Goal: Transaction & Acquisition: Purchase product/service

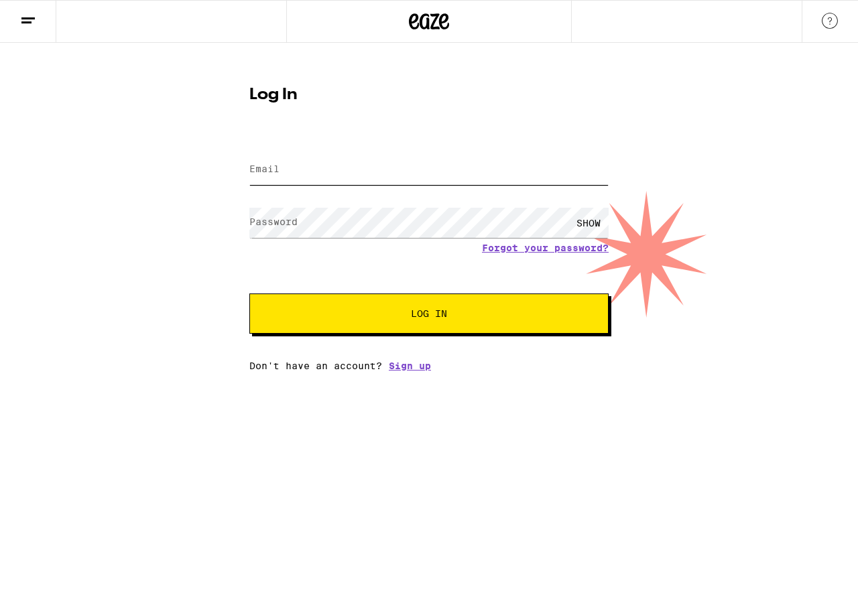
type input "[EMAIL_ADDRESS][DOMAIN_NAME]"
click at [600, 221] on div "SHOW" at bounding box center [588, 223] width 40 height 30
click at [600, 221] on div "HIDE" at bounding box center [588, 223] width 40 height 30
click at [478, 318] on span "Log In" at bounding box center [428, 313] width 251 height 9
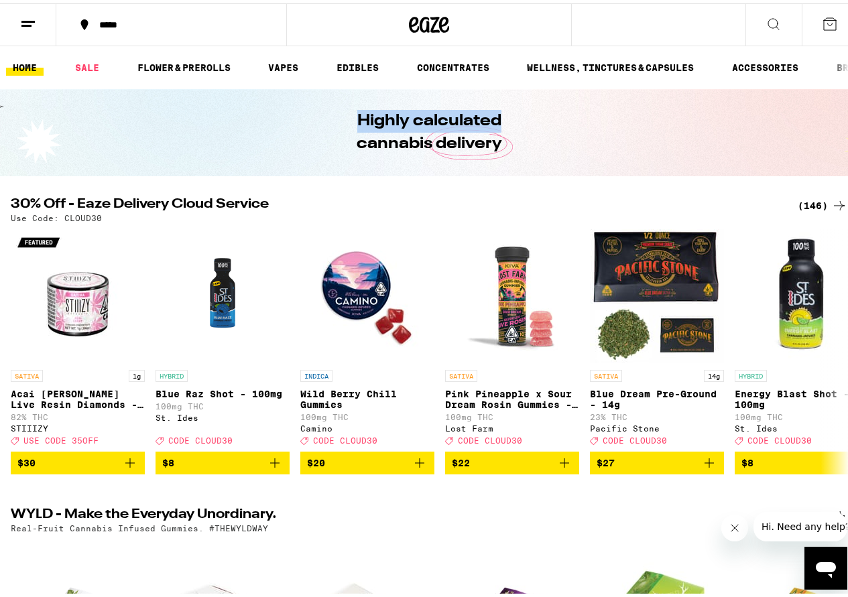
drag, startPoint x: 844, startPoint y: 92, endPoint x: 857, endPoint y: 50, distance: 44.1
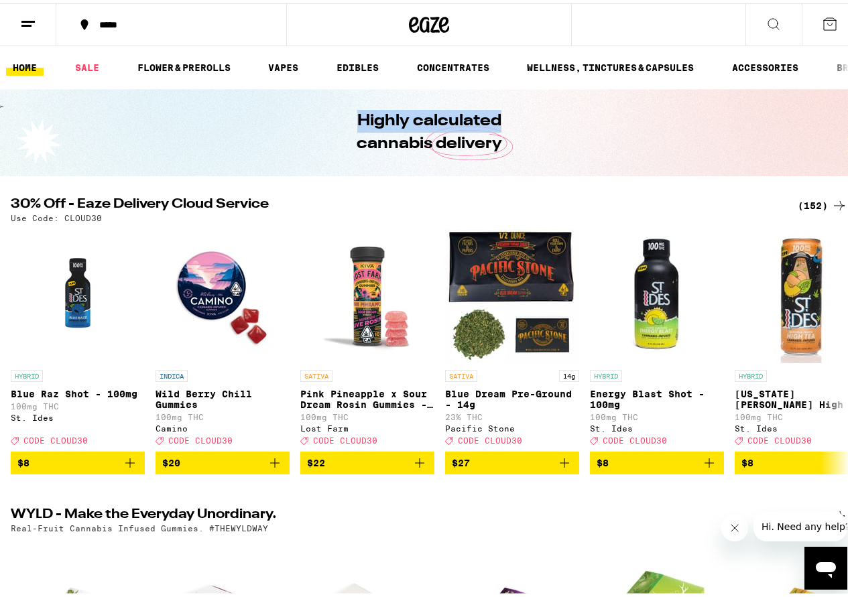
click at [766, 11] on button at bounding box center [773, 22] width 56 height 42
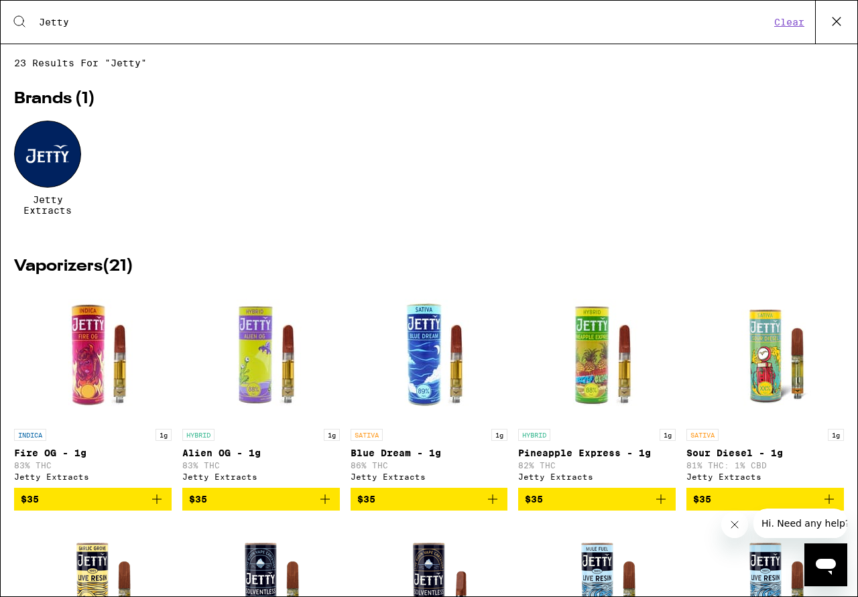
type input "Jetty"
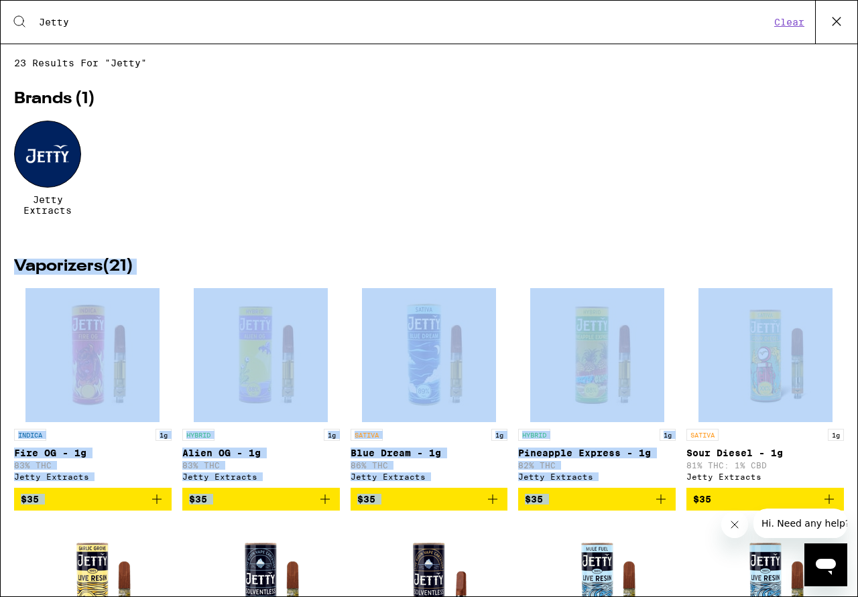
drag, startPoint x: 857, startPoint y: 242, endPoint x: 849, endPoint y: 299, distance: 57.5
click at [849, 299] on div "Search for Products Jetty Clear 23 results for "Jetty" Brands ( 1 ) Jetty Extra…" at bounding box center [429, 298] width 858 height 597
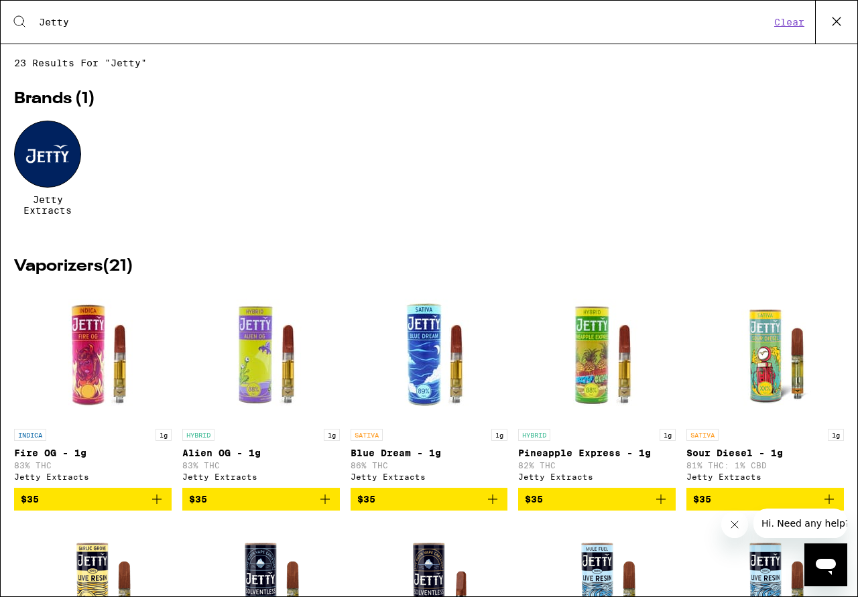
click at [740, 200] on div "Jetty Extracts" at bounding box center [428, 178] width 829 height 115
drag, startPoint x: 857, startPoint y: 218, endPoint x: 852, endPoint y: 239, distance: 21.9
click at [852, 239] on div "Search for Products Jetty Clear 23 results for "Jetty" Brands ( 1 ) Jetty Extra…" at bounding box center [429, 298] width 858 height 597
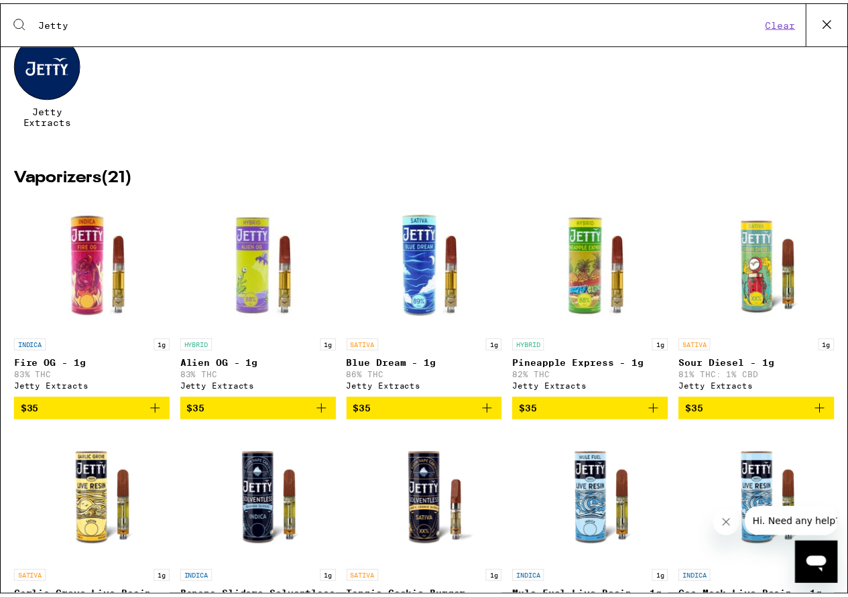
scroll to position [96, 0]
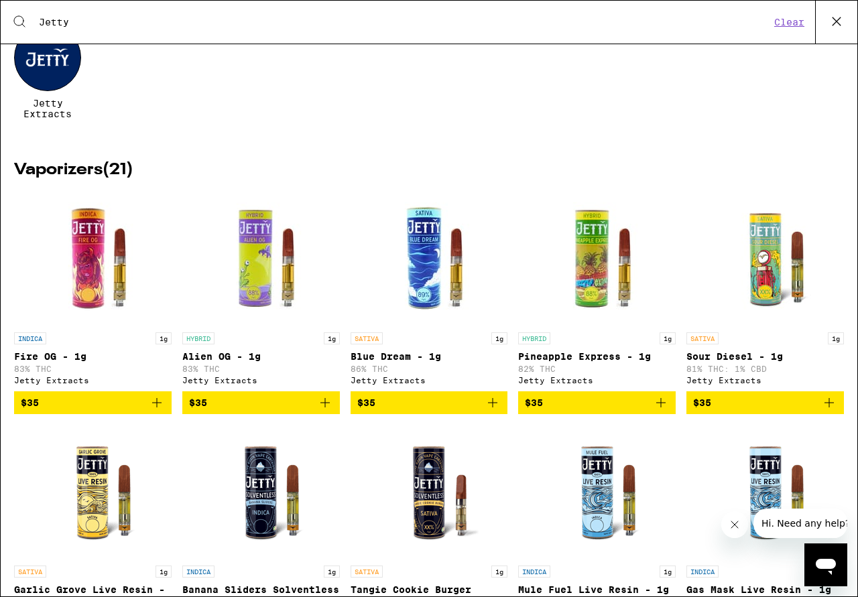
click at [257, 517] on img "Open page for Banana Sliders Solventless - 1g from Jetty Extracts" at bounding box center [261, 492] width 134 height 134
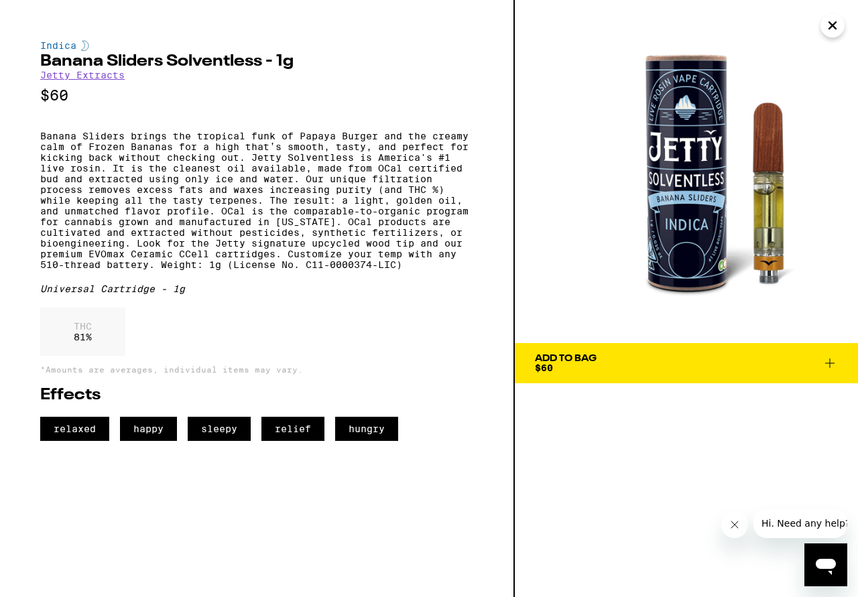
click at [828, 359] on icon at bounding box center [829, 363] width 16 height 16
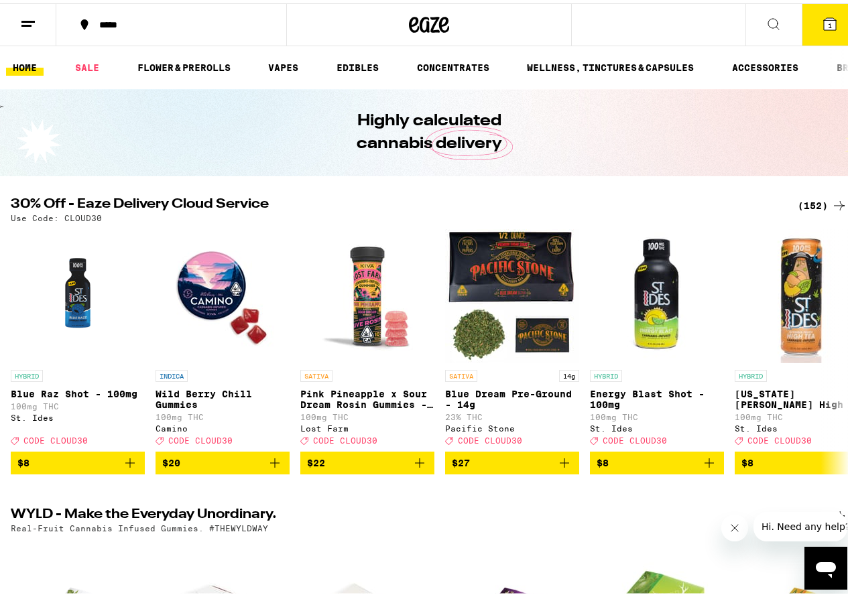
click at [823, 15] on icon at bounding box center [829, 21] width 12 height 12
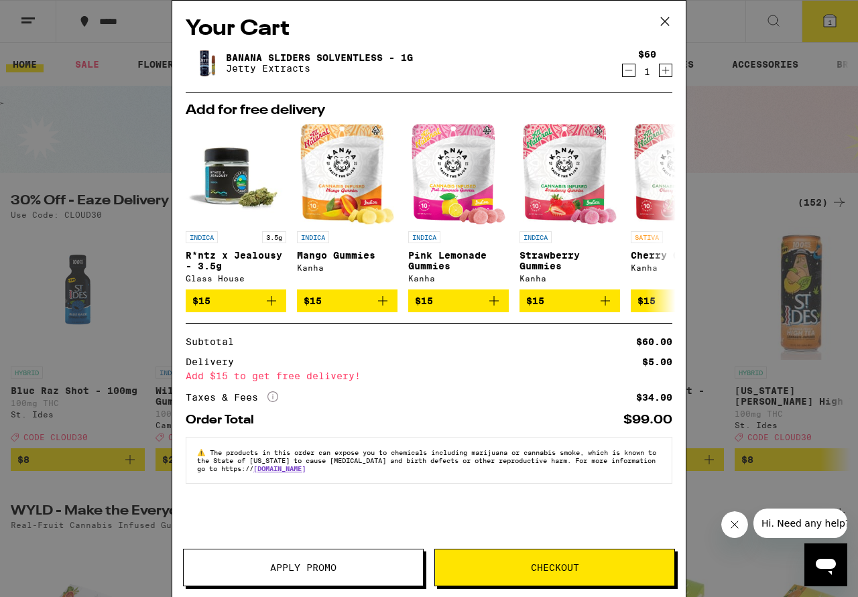
click at [663, 15] on icon at bounding box center [665, 21] width 20 height 20
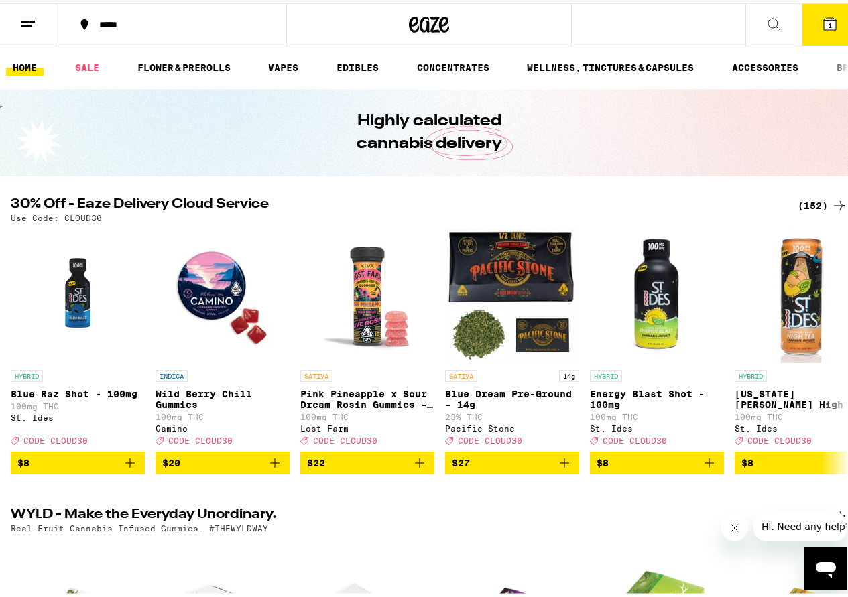
click at [821, 23] on icon at bounding box center [829, 21] width 16 height 16
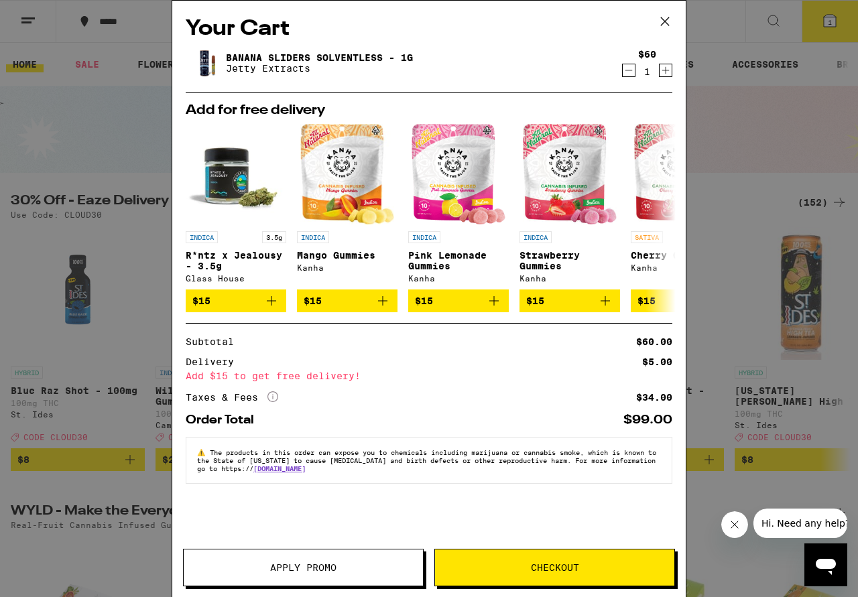
click at [665, 15] on icon at bounding box center [665, 21] width 20 height 20
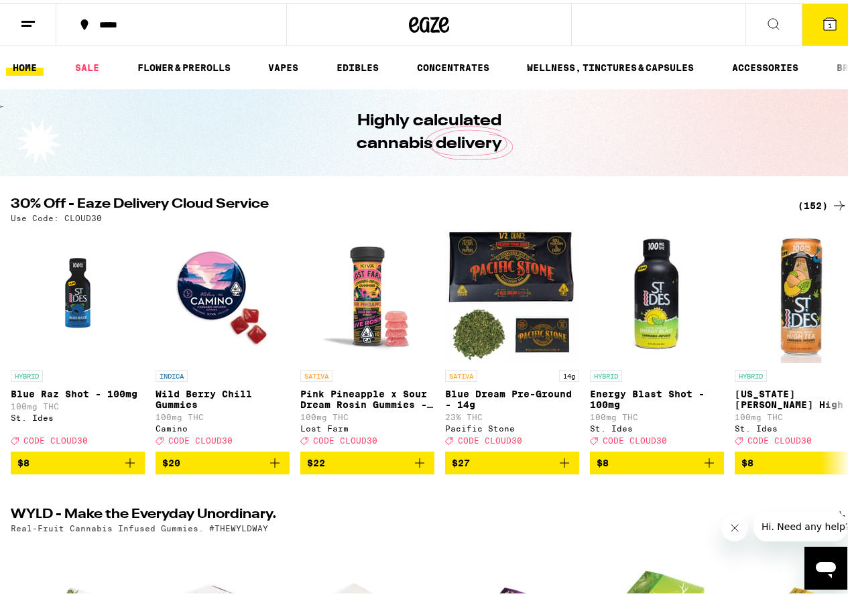
click at [816, 11] on button "1" at bounding box center [829, 22] width 56 height 42
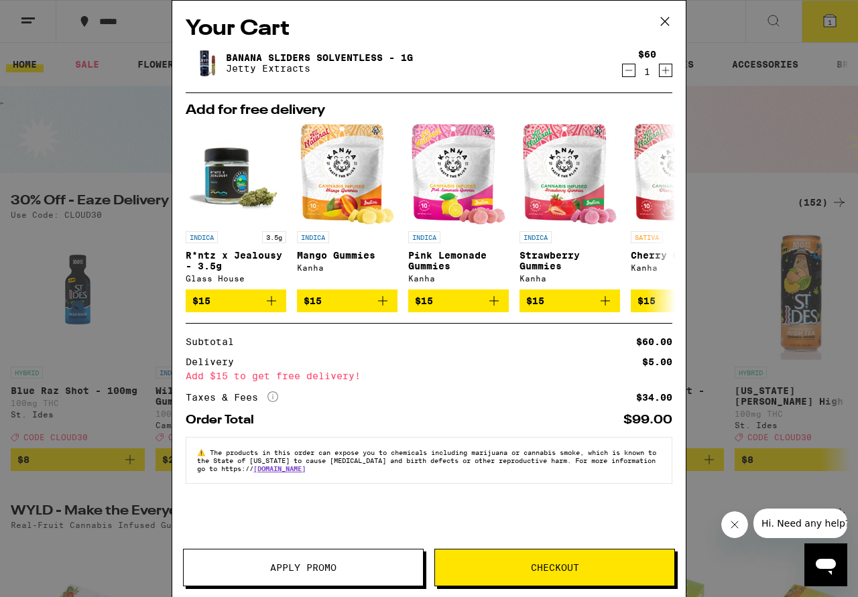
click at [661, 21] on icon at bounding box center [665, 21] width 20 height 20
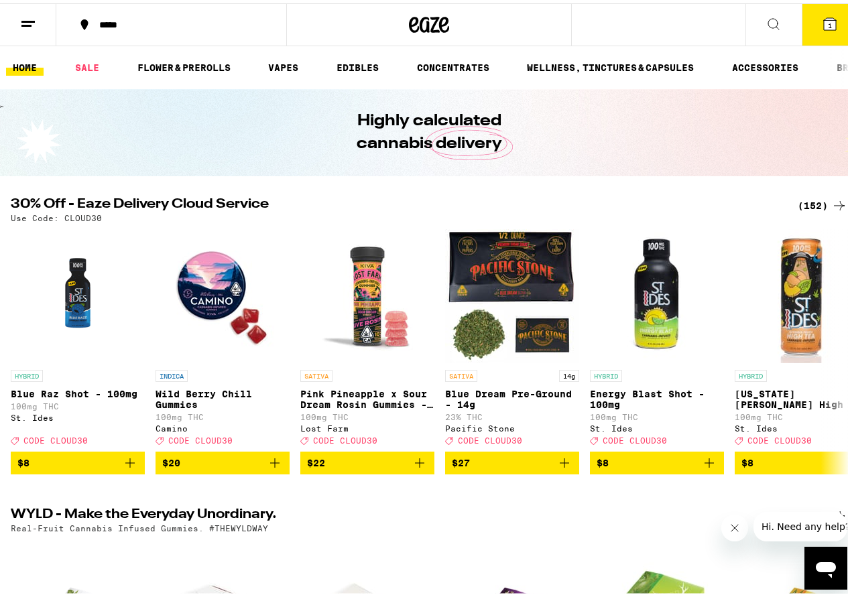
click at [765, 19] on icon at bounding box center [773, 21] width 16 height 16
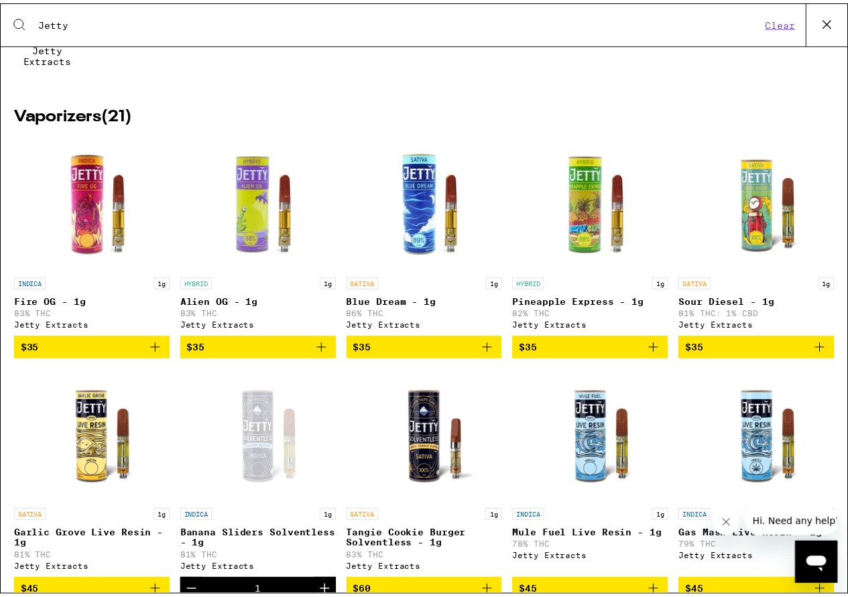
scroll to position [184, 0]
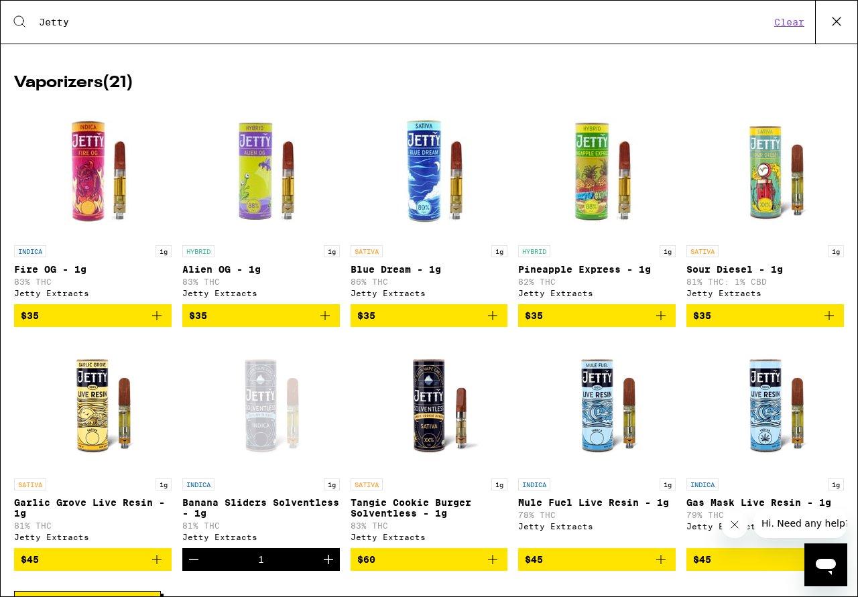
click at [423, 431] on img "Open page for Tangie Cookie Burger Solventless - 1g from Jetty Extracts" at bounding box center [429, 405] width 134 height 134
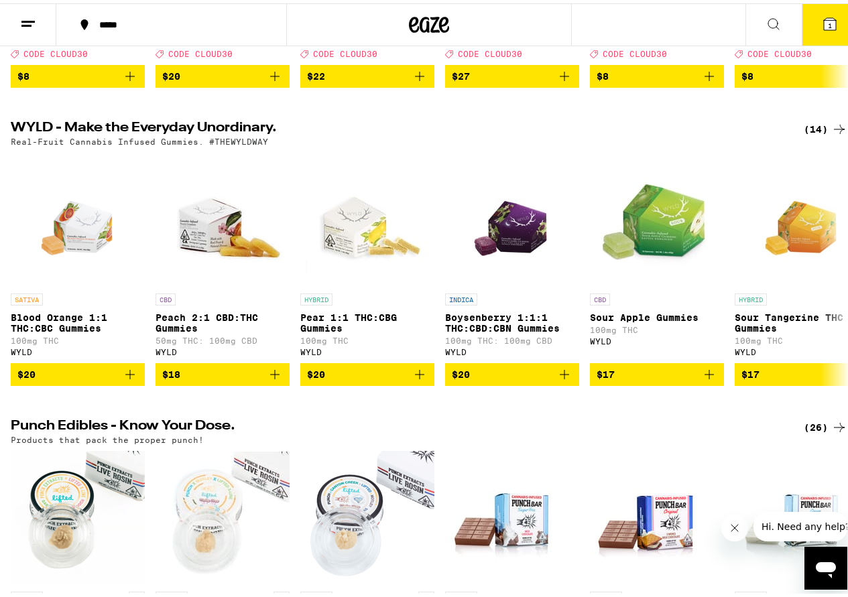
scroll to position [439, 0]
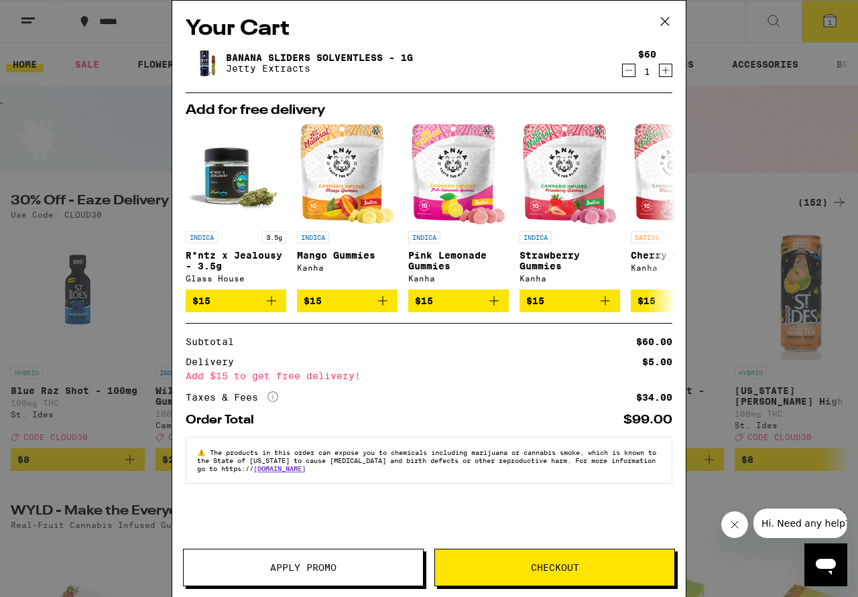
click at [663, 23] on icon at bounding box center [665, 21] width 8 height 8
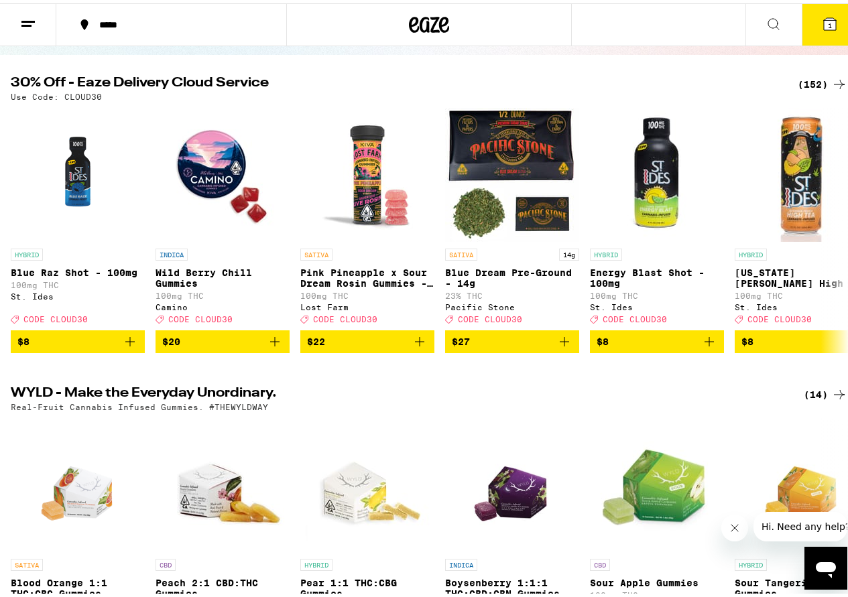
scroll to position [8, 0]
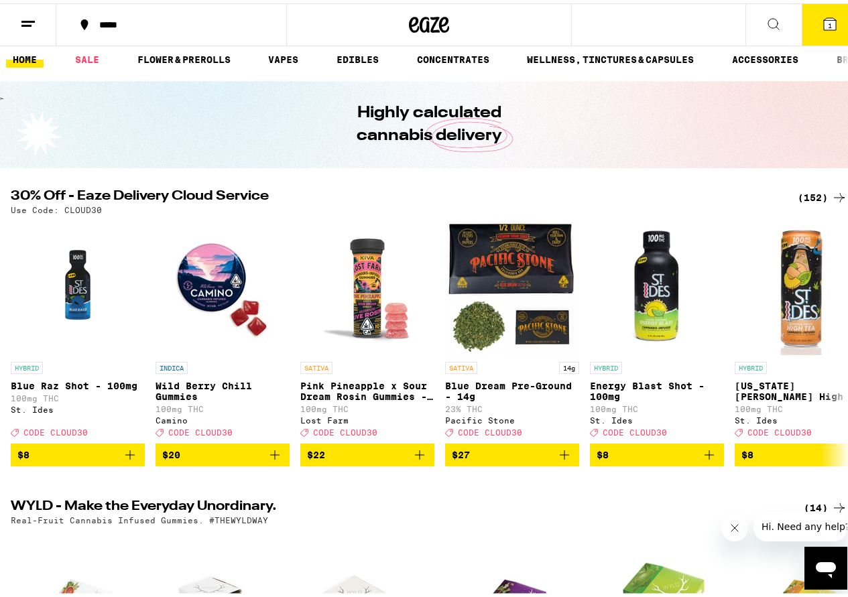
click at [821, 19] on icon at bounding box center [829, 21] width 16 height 16
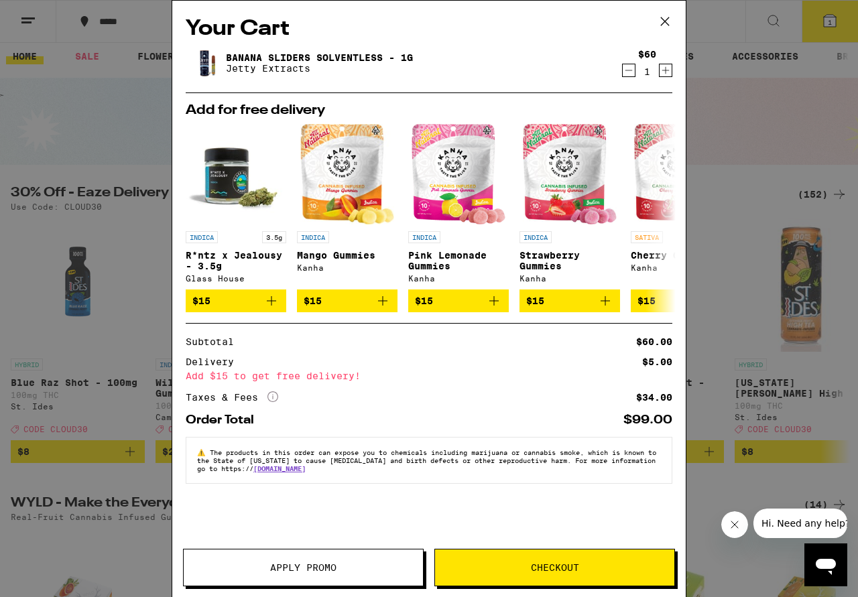
click at [668, 18] on icon at bounding box center [665, 21] width 8 height 8
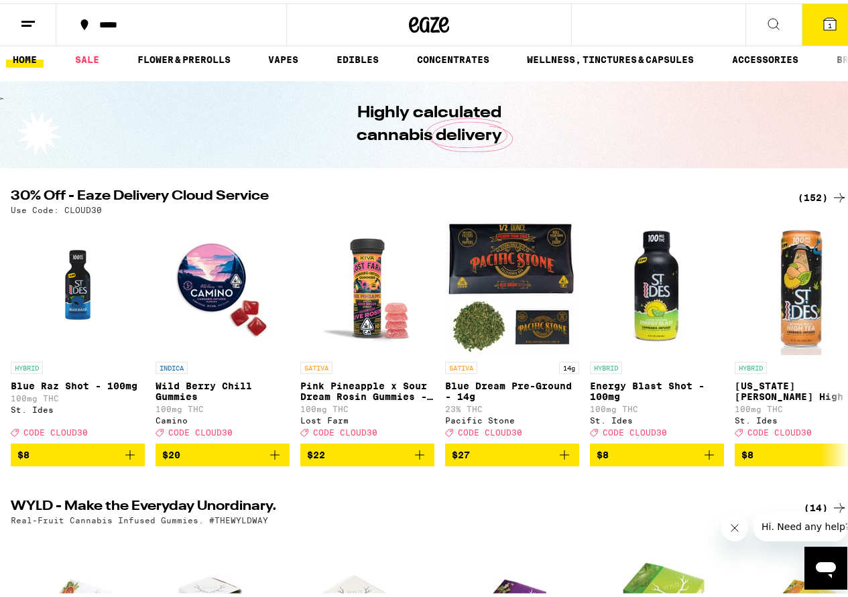
click at [827, 14] on icon at bounding box center [829, 21] width 16 height 16
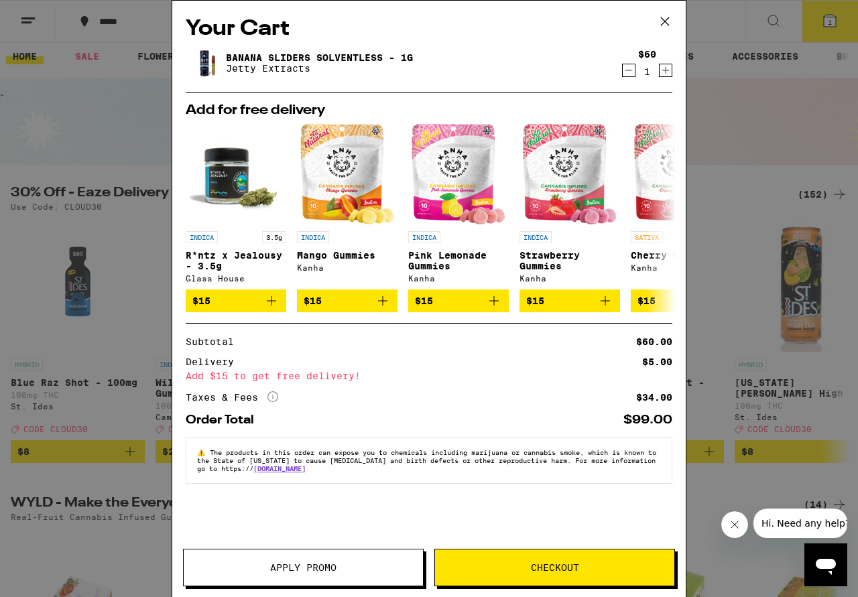
click at [658, 15] on icon at bounding box center [665, 21] width 20 height 20
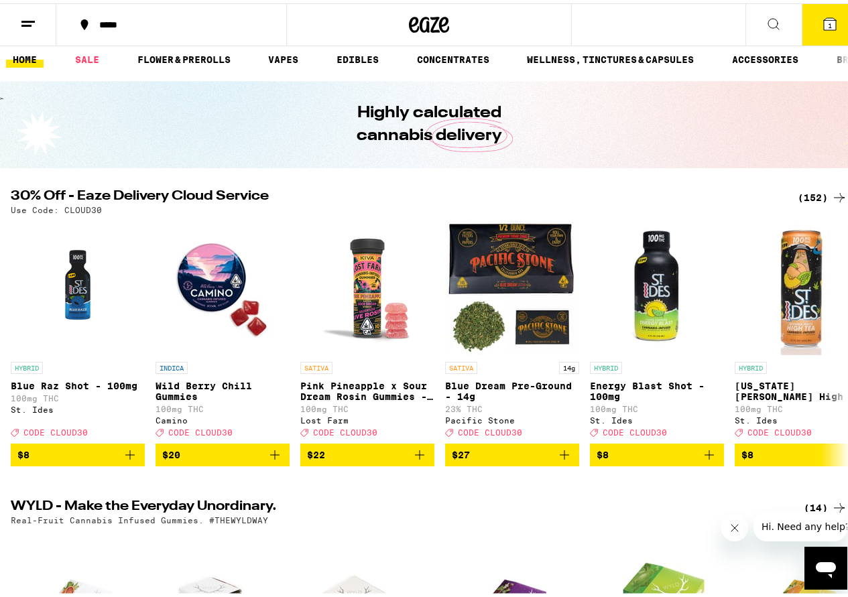
click at [768, 17] on icon at bounding box center [773, 21] width 16 height 16
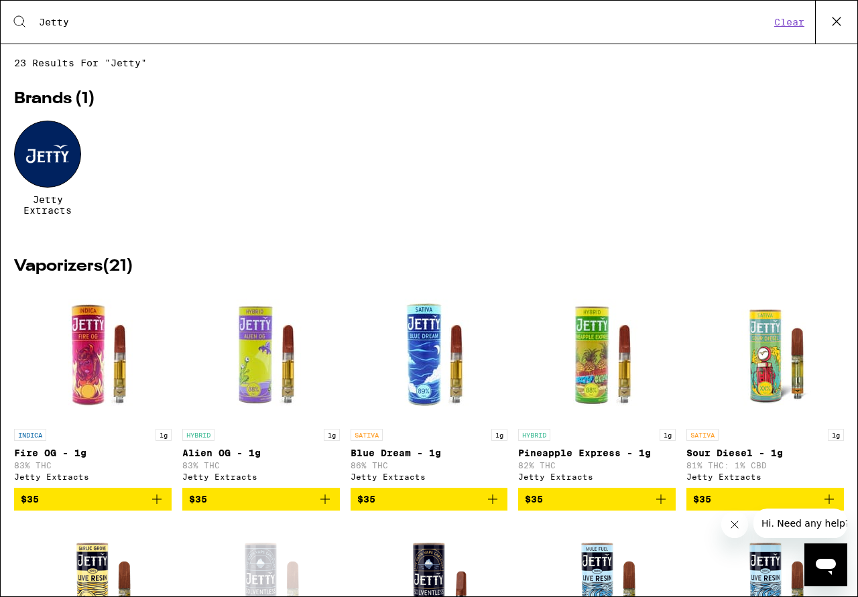
click at [409, 381] on img "Open page for Blue Dream - 1g from Jetty Extracts" at bounding box center [429, 355] width 134 height 134
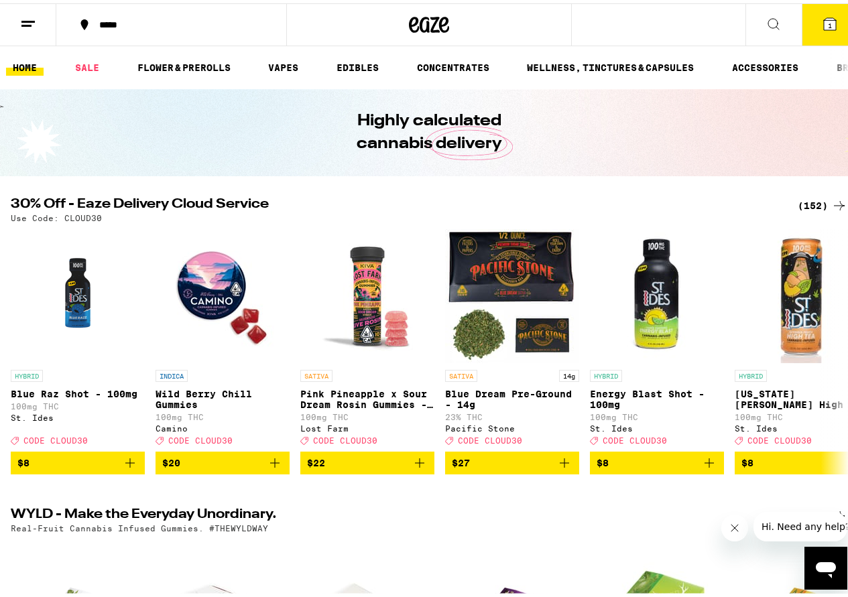
click at [751, 20] on button at bounding box center [773, 22] width 56 height 42
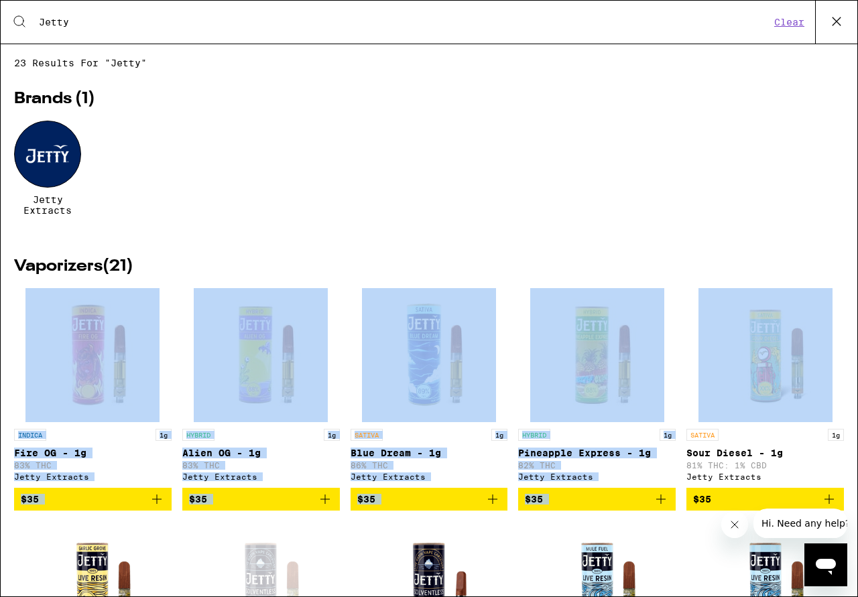
drag, startPoint x: 857, startPoint y: 277, endPoint x: 841, endPoint y: 322, distance: 47.1
click at [841, 324] on div "Search for Products Jetty Clear 23 results for "Jetty" Brands ( 1 ) Jetty Extra…" at bounding box center [429, 298] width 858 height 597
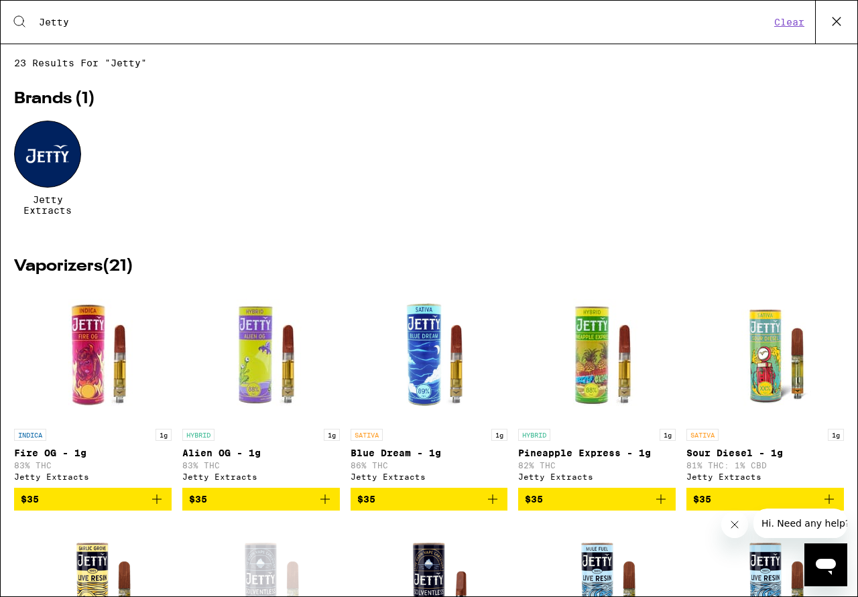
click at [776, 228] on div "Jetty Extracts" at bounding box center [428, 178] width 829 height 115
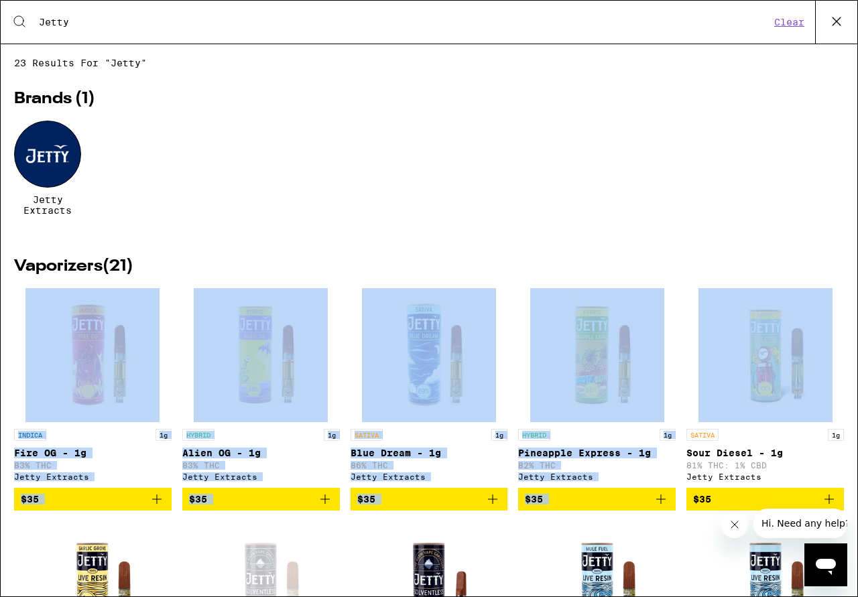
drag, startPoint x: 857, startPoint y: 256, endPoint x: 852, endPoint y: 282, distance: 26.5
click at [852, 282] on div "Search for Products Jetty Clear 23 results for "Jetty" Brands ( 1 ) Jetty Extra…" at bounding box center [429, 298] width 858 height 597
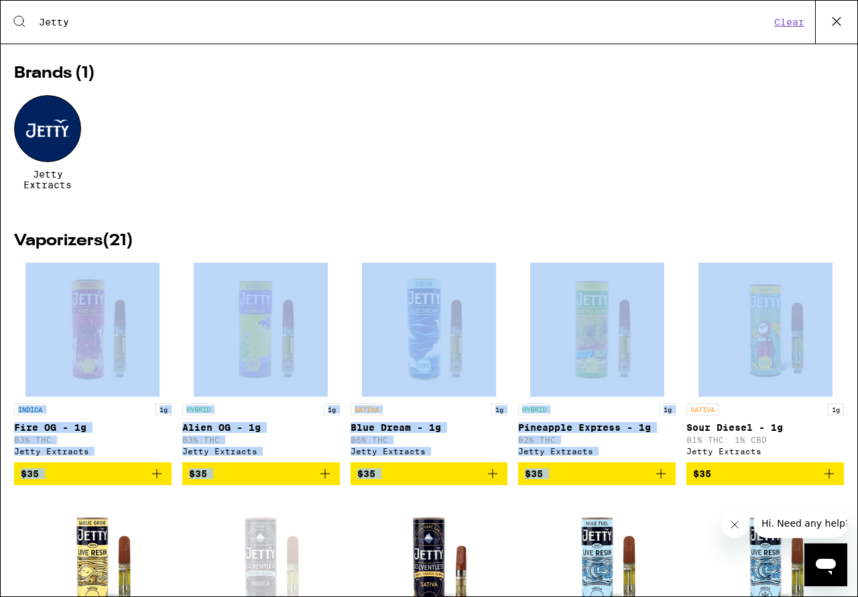
scroll to position [31, 0]
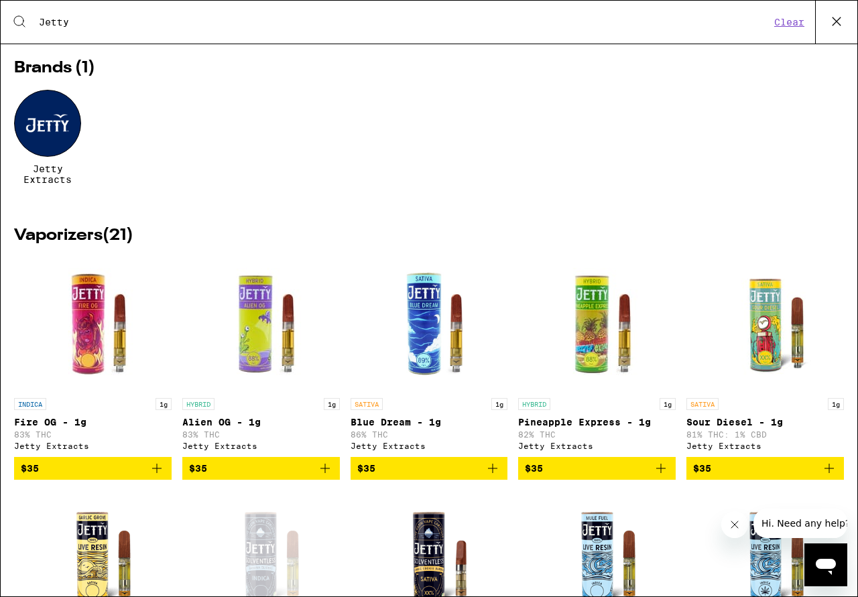
click at [778, 205] on div "Jetty Extracts" at bounding box center [428, 147] width 829 height 115
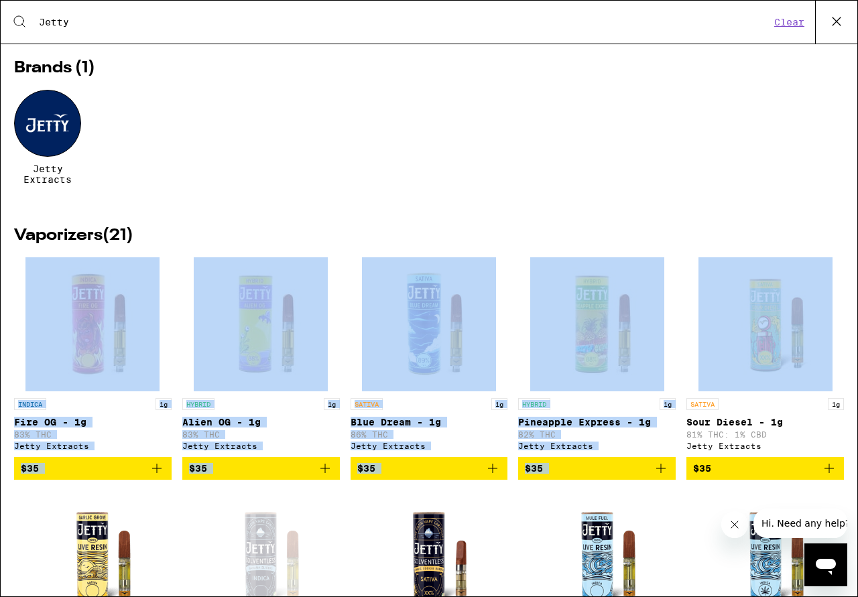
drag, startPoint x: 857, startPoint y: 239, endPoint x: 851, endPoint y: 271, distance: 32.7
click at [851, 271] on div "Search for Products Jetty Clear 23 results for "Jetty" Brands ( 1 ) Jetty Extra…" at bounding box center [429, 298] width 858 height 597
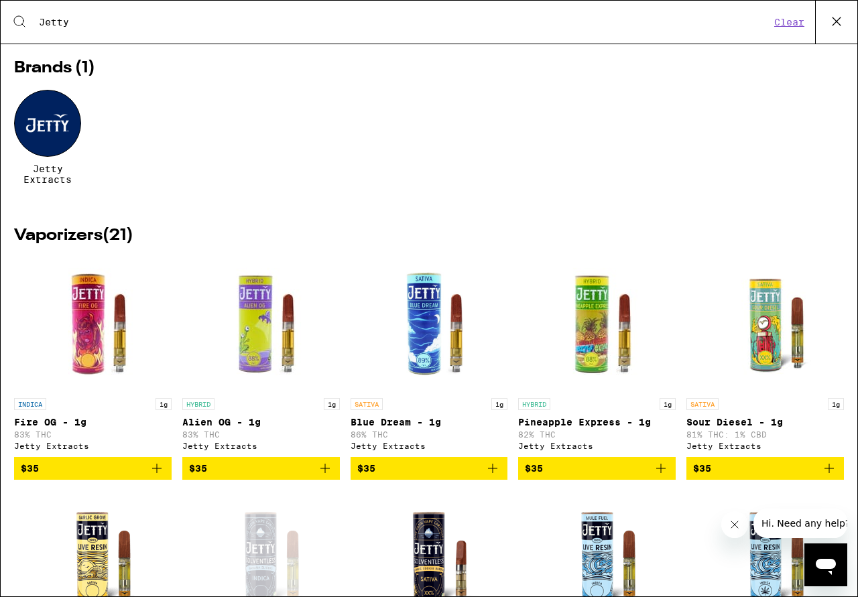
click at [746, 182] on div "Jetty Extracts" at bounding box center [428, 147] width 829 height 115
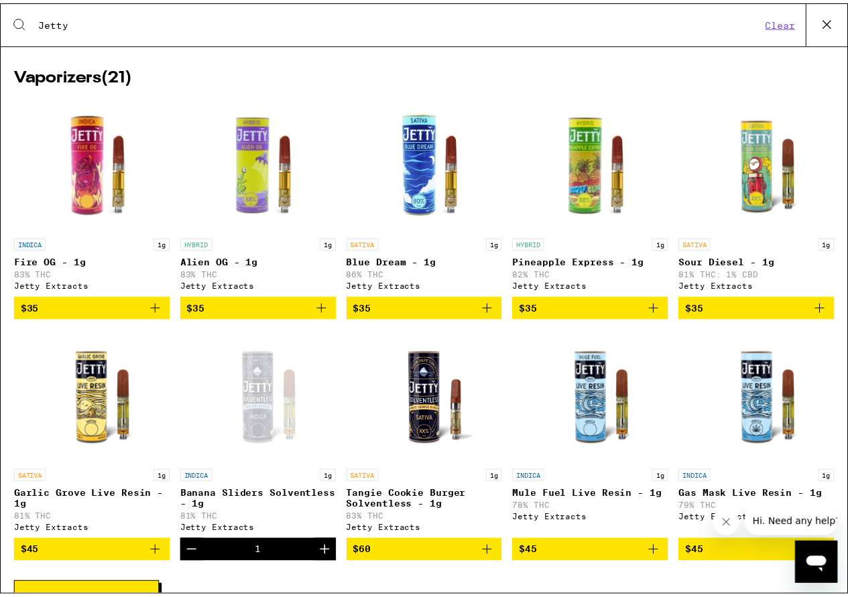
scroll to position [196, 0]
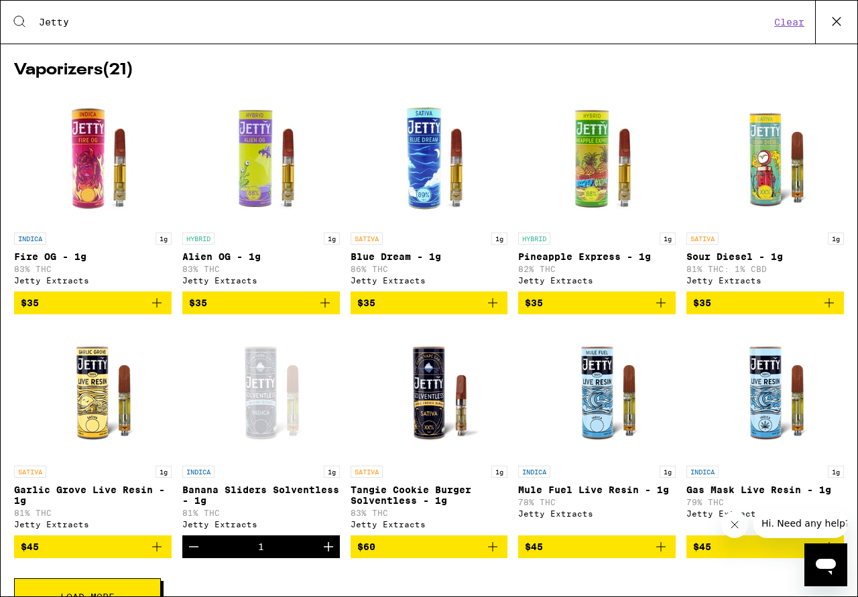
click at [415, 429] on img "Open page for Tangie Cookie Burger Solventless - 1g from Jetty Extracts" at bounding box center [429, 392] width 134 height 134
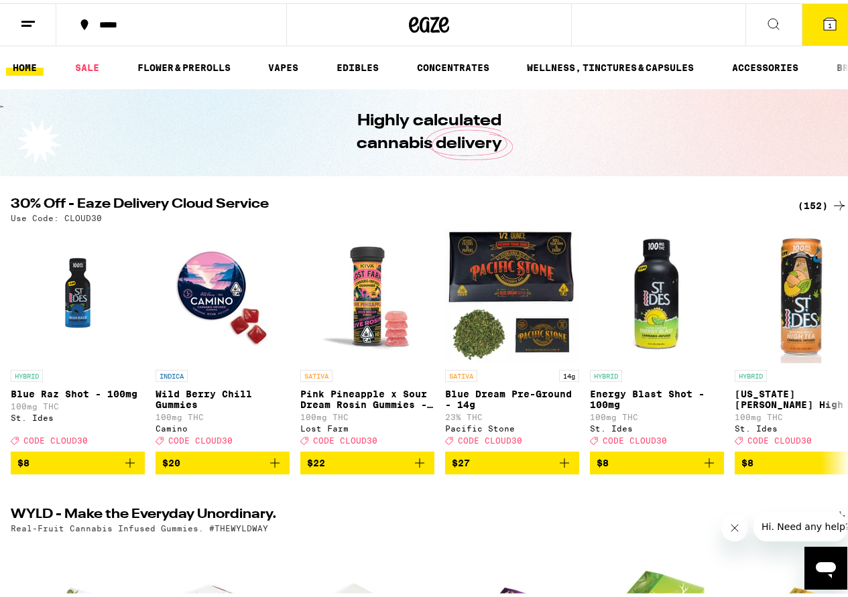
scroll to position [356, 0]
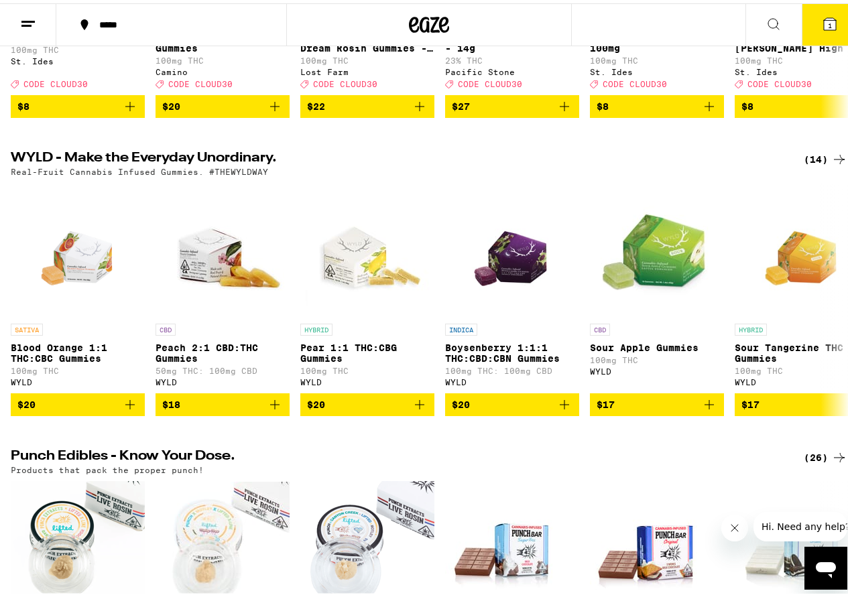
click at [766, 19] on icon at bounding box center [773, 21] width 16 height 16
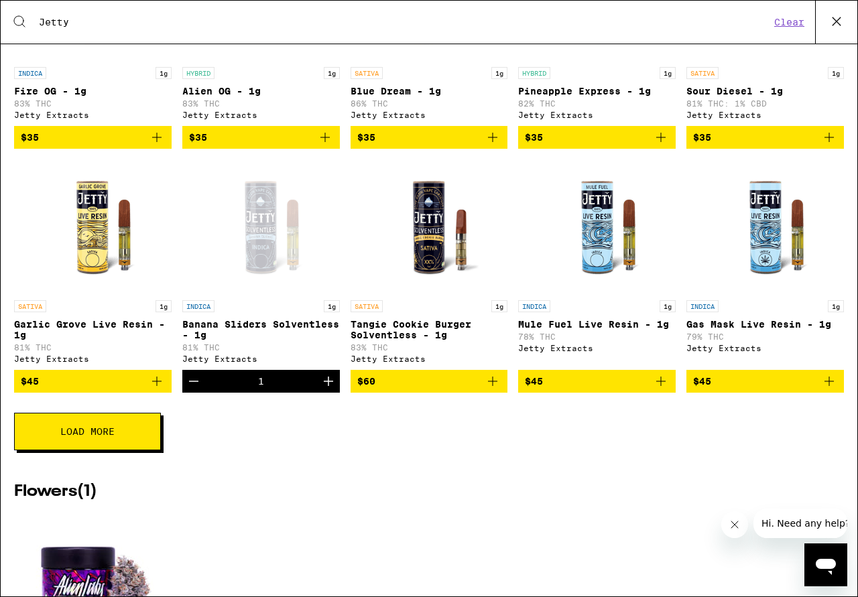
scroll to position [330, 0]
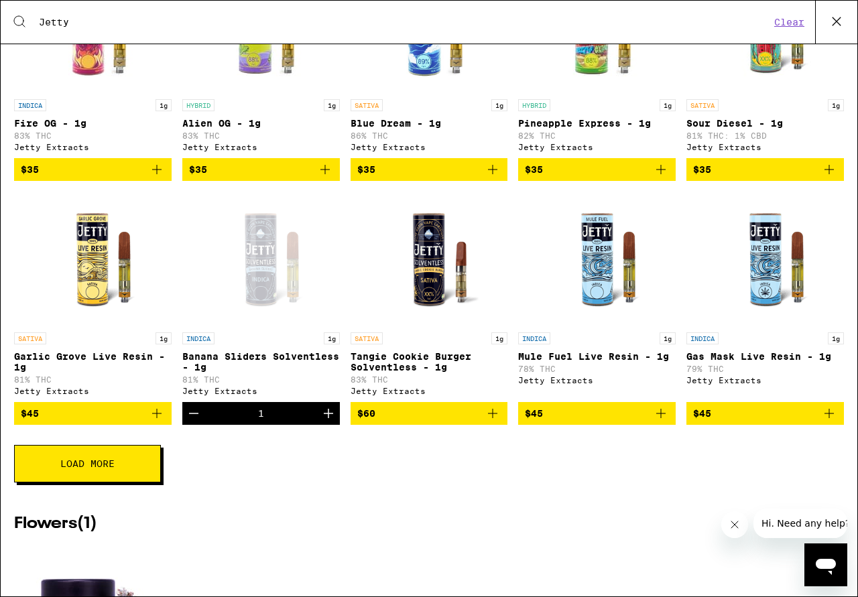
click at [595, 362] on p "Mule Fuel Live Resin - 1g" at bounding box center [596, 356] width 157 height 11
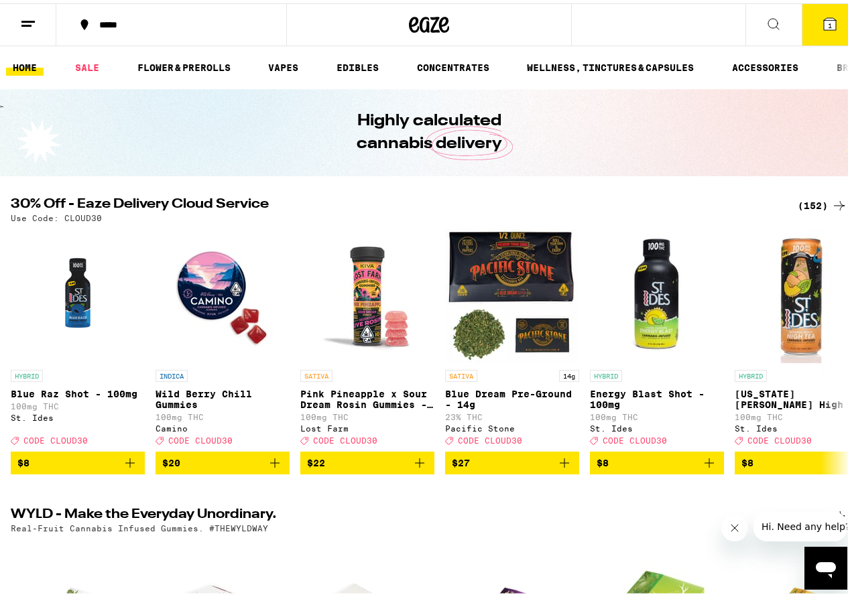
click at [765, 20] on icon at bounding box center [773, 21] width 16 height 16
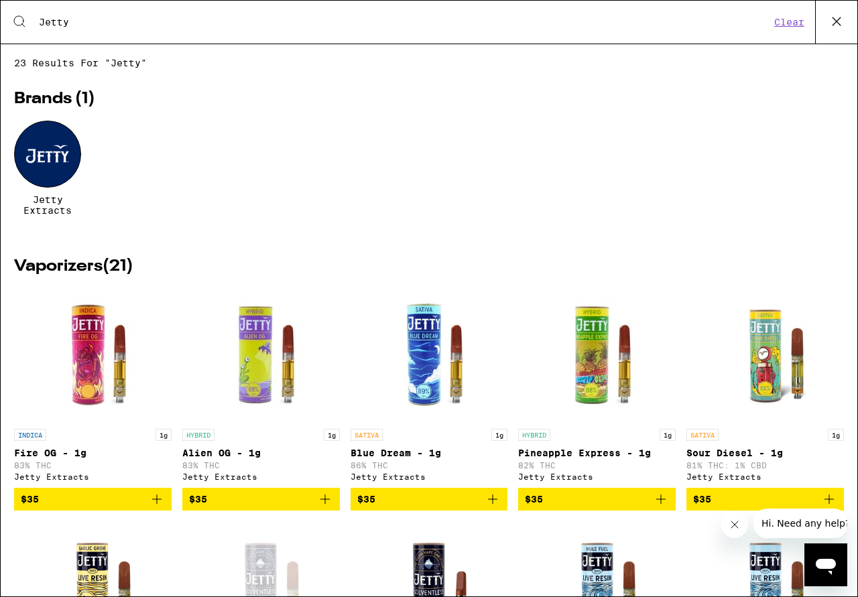
drag, startPoint x: 854, startPoint y: 107, endPoint x: 850, endPoint y: 142, distance: 35.1
click at [850, 142] on div "Search for Products Jetty Clear 23 results for "Jetty" Brands ( 1 ) Jetty Extra…" at bounding box center [429, 298] width 858 height 597
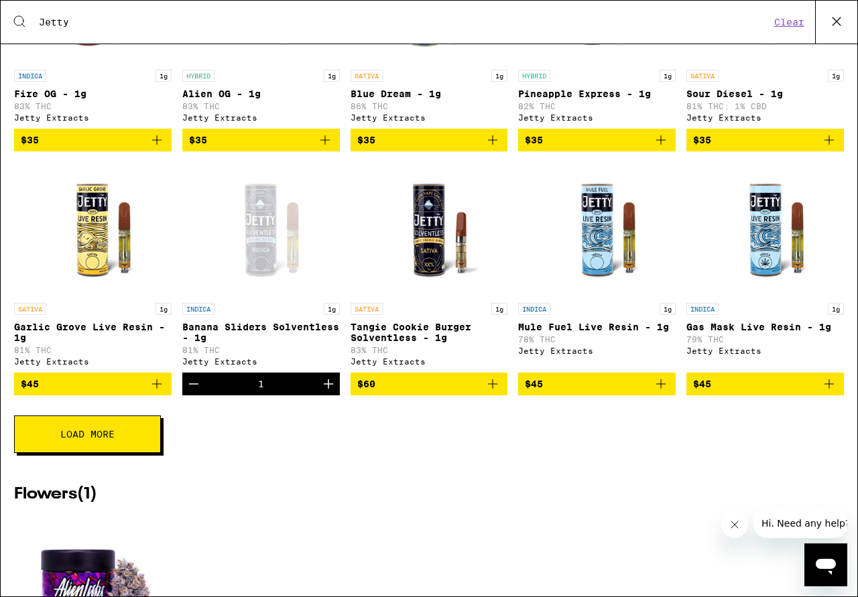
scroll to position [330, 0]
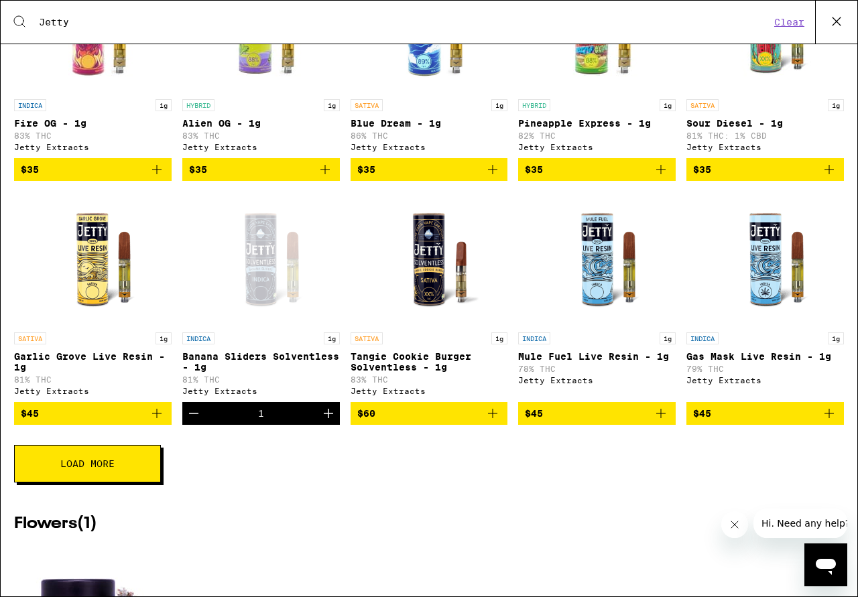
click at [585, 299] on img "Open page for Mule Fuel Live Resin - 1g from Jetty Extracts" at bounding box center [597, 259] width 134 height 134
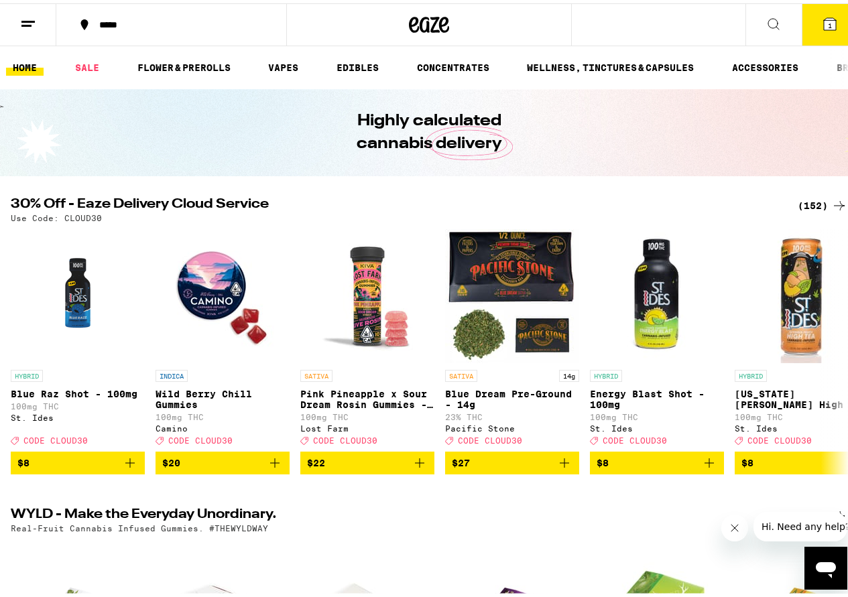
click at [765, 21] on icon at bounding box center [773, 21] width 16 height 16
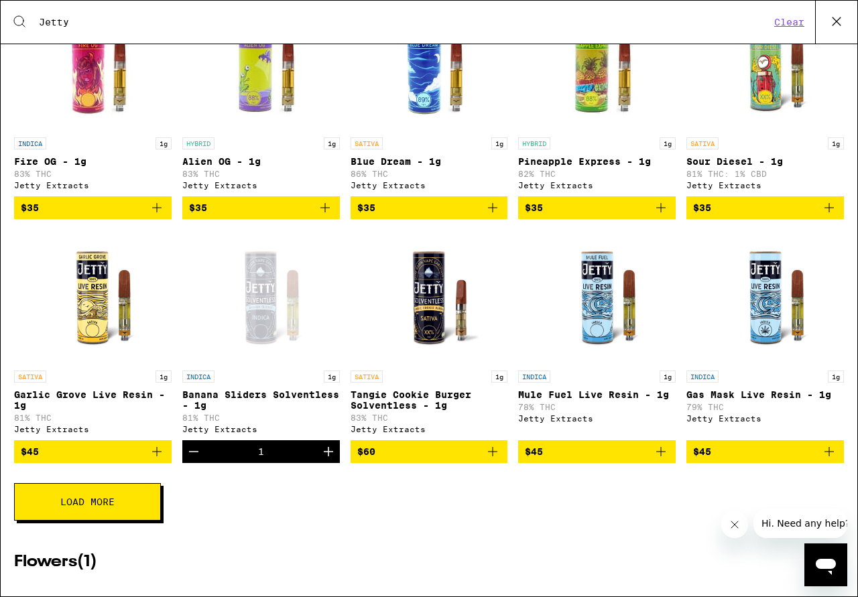
scroll to position [313, 0]
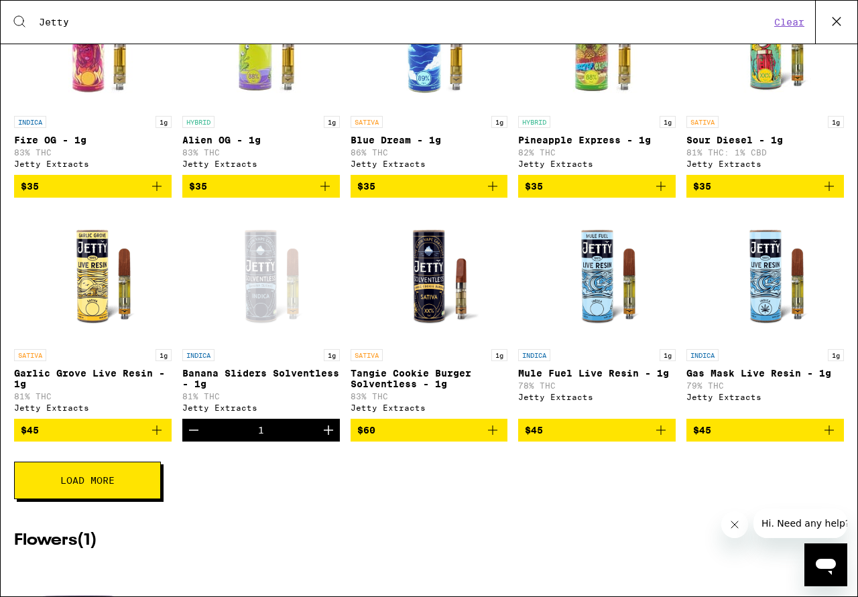
click at [246, 389] on p "Banana Sliders Solventless - 1g" at bounding box center [260, 378] width 157 height 21
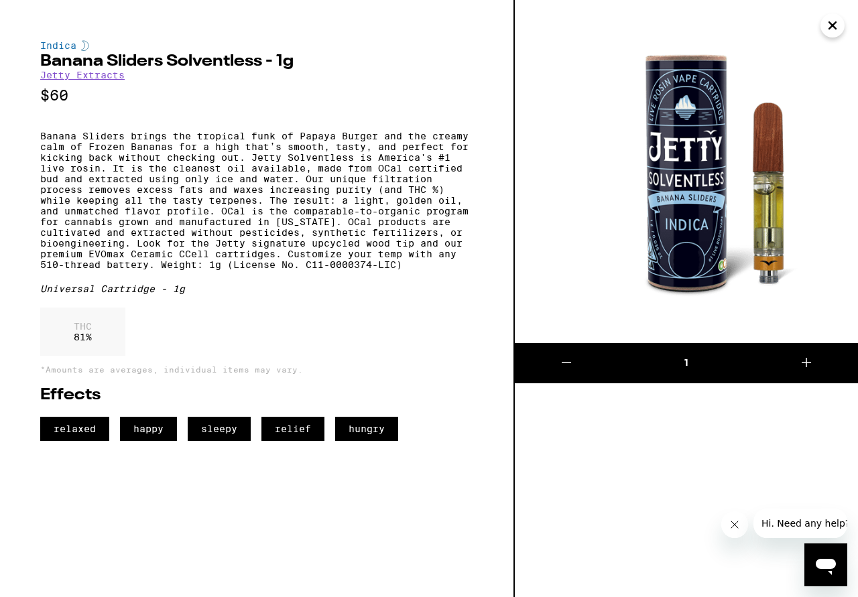
click at [809, 356] on icon at bounding box center [806, 362] width 16 height 16
click at [808, 527] on span "Hi. Need any help?" at bounding box center [804, 523] width 88 height 11
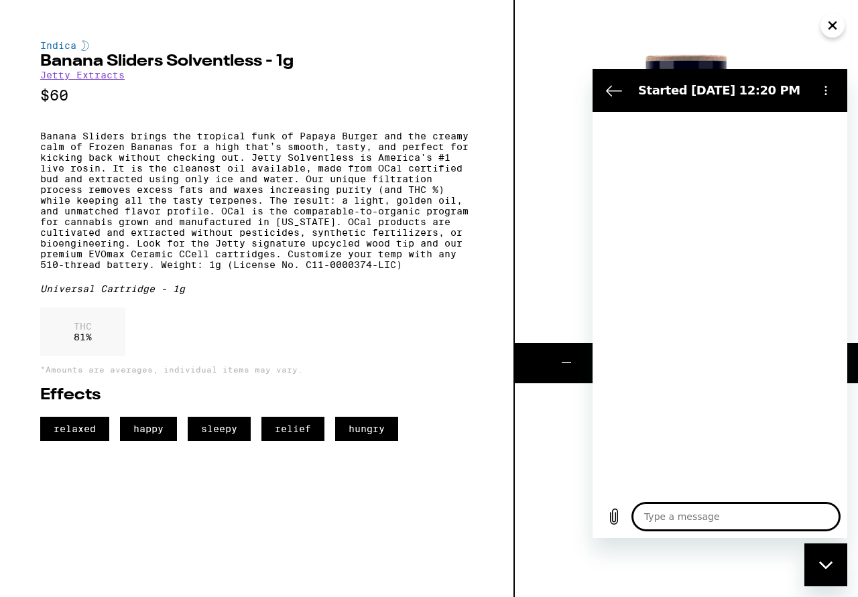
type textarea "x"
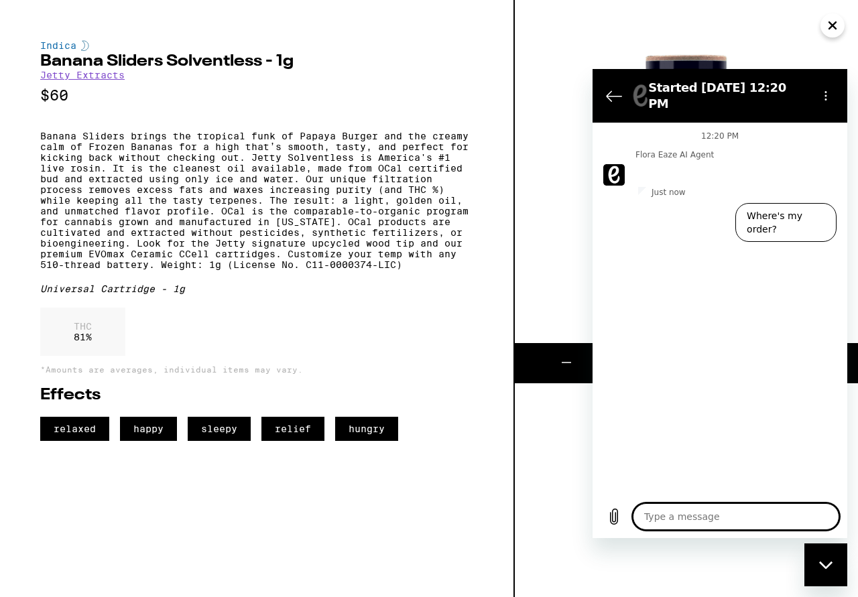
click at [826, 29] on icon "Close" at bounding box center [832, 25] width 16 height 20
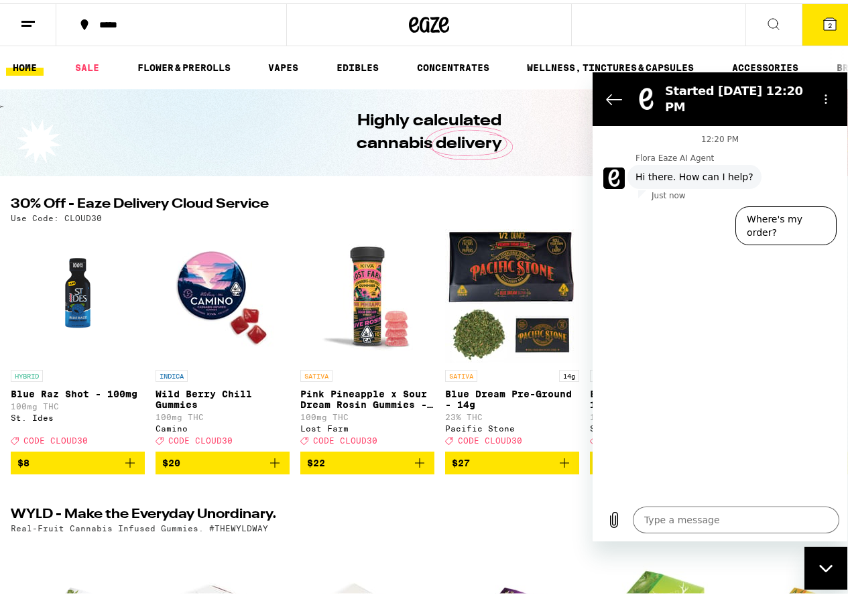
click at [606, 94] on icon "Back to the conversation list" at bounding box center [614, 99] width 16 height 16
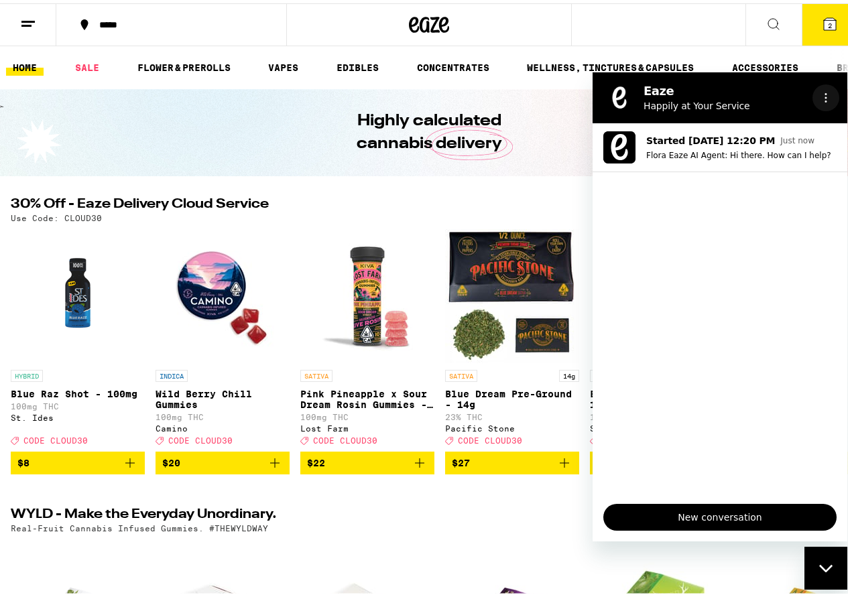
click at [829, 101] on icon "Options menu" at bounding box center [825, 97] width 11 height 11
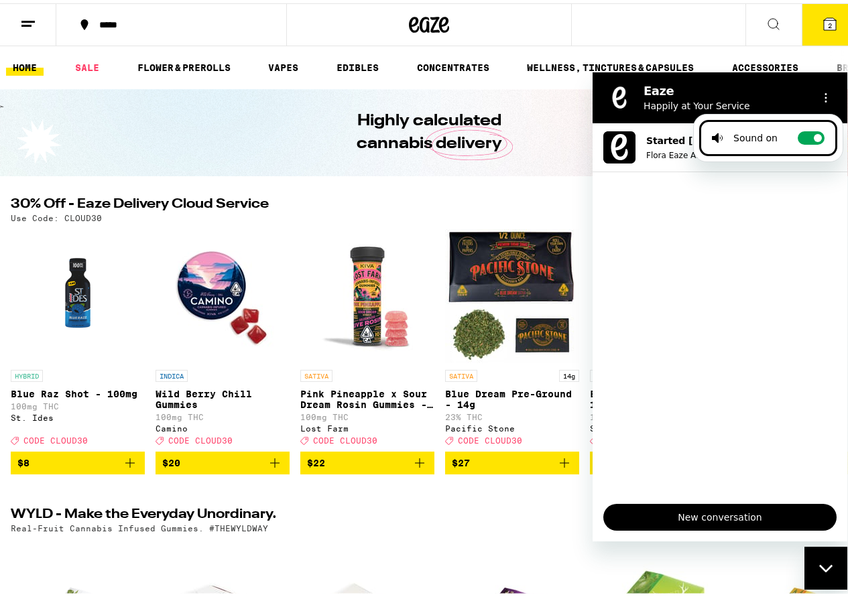
click at [398, 580] on img "Open page for Pear 1:1 THC:CBG Gummies from WYLD" at bounding box center [367, 603] width 134 height 134
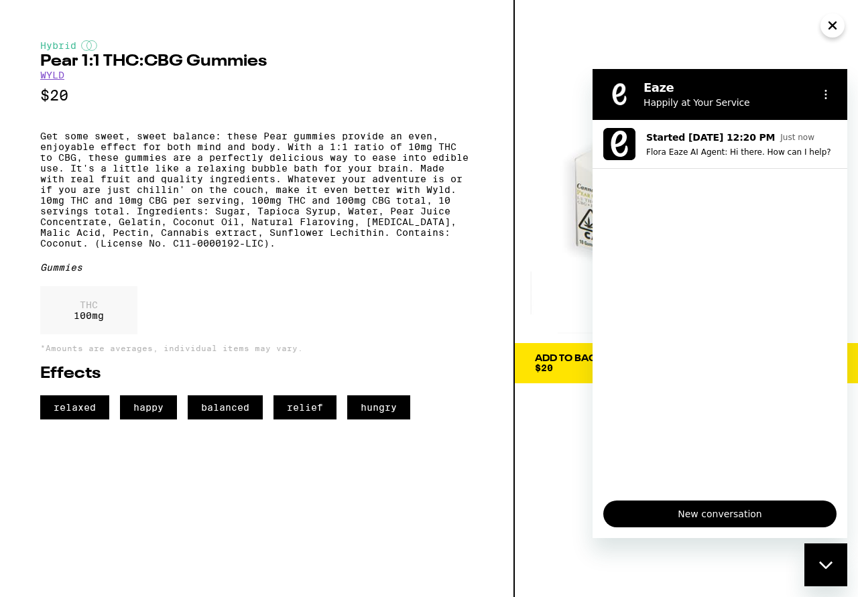
click at [833, 27] on icon "Close" at bounding box center [832, 25] width 7 height 7
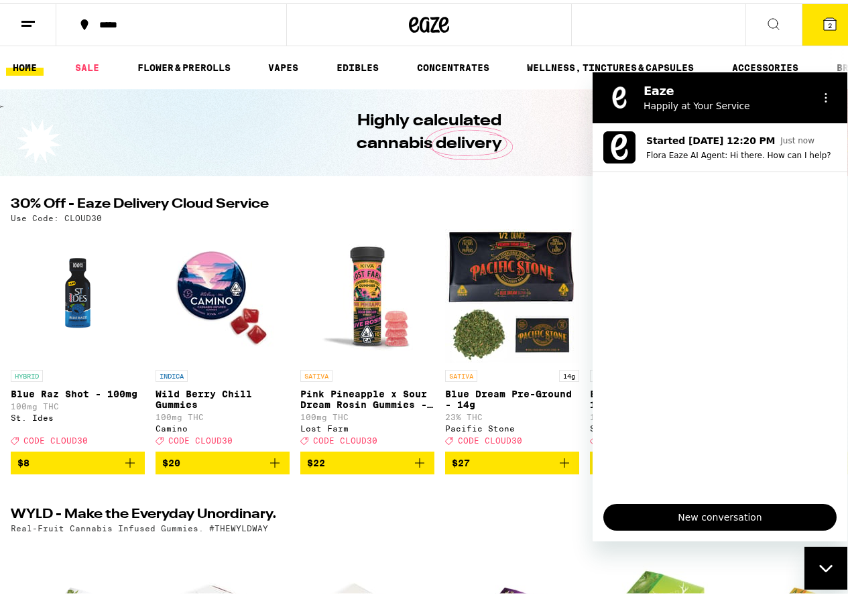
click at [833, 27] on button "2" at bounding box center [829, 22] width 56 height 42
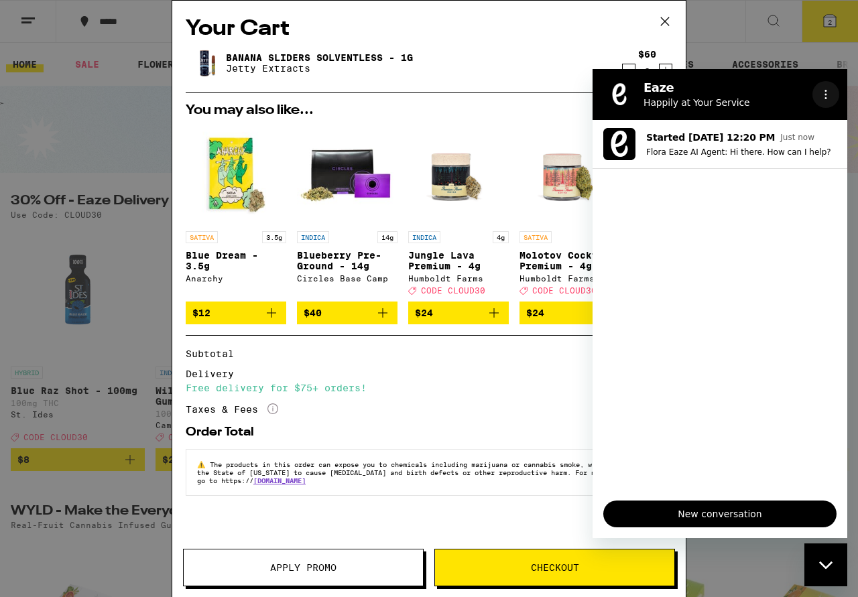
click at [825, 87] on button "Options menu" at bounding box center [825, 94] width 27 height 27
click at [488, 564] on span "Checkout" at bounding box center [554, 567] width 239 height 9
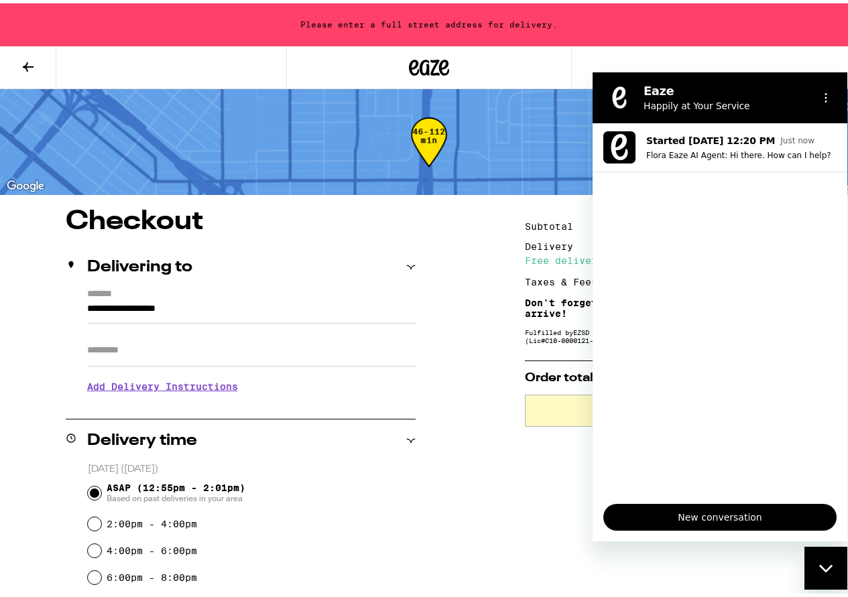
click at [837, 566] on div "Close messaging window" at bounding box center [825, 568] width 40 height 40
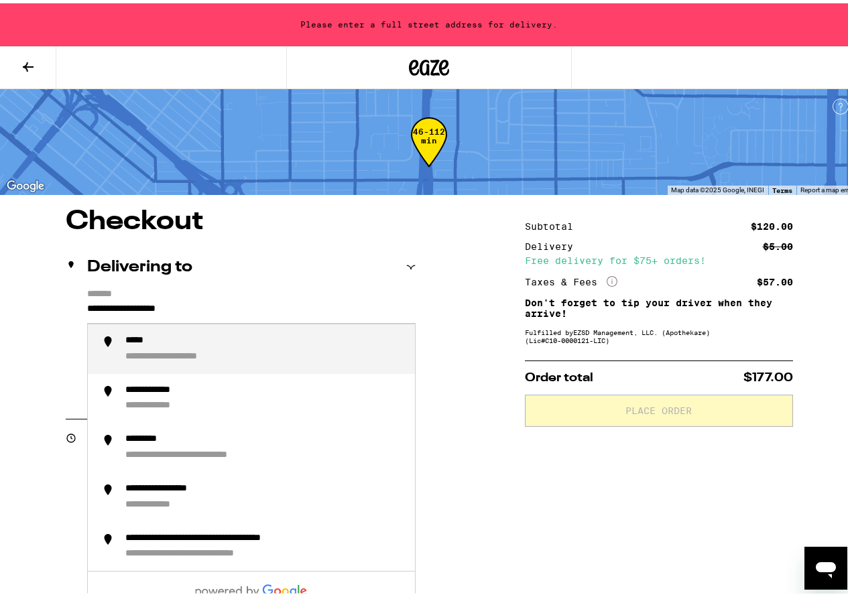
drag, startPoint x: 208, startPoint y: 304, endPoint x: 119, endPoint y: 281, distance: 92.0
click at [119, 281] on div "**********" at bounding box center [241, 330] width 350 height 174
type input "*"
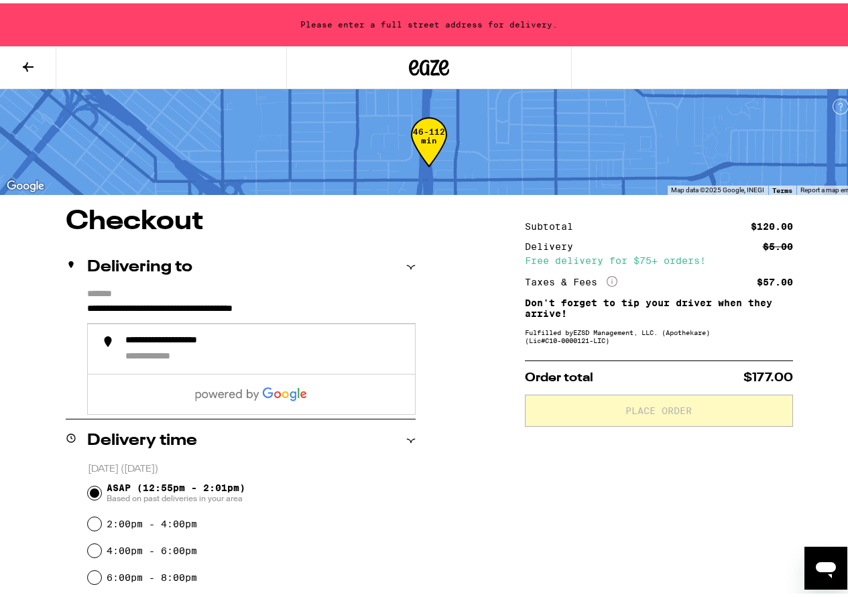
type input "**********"
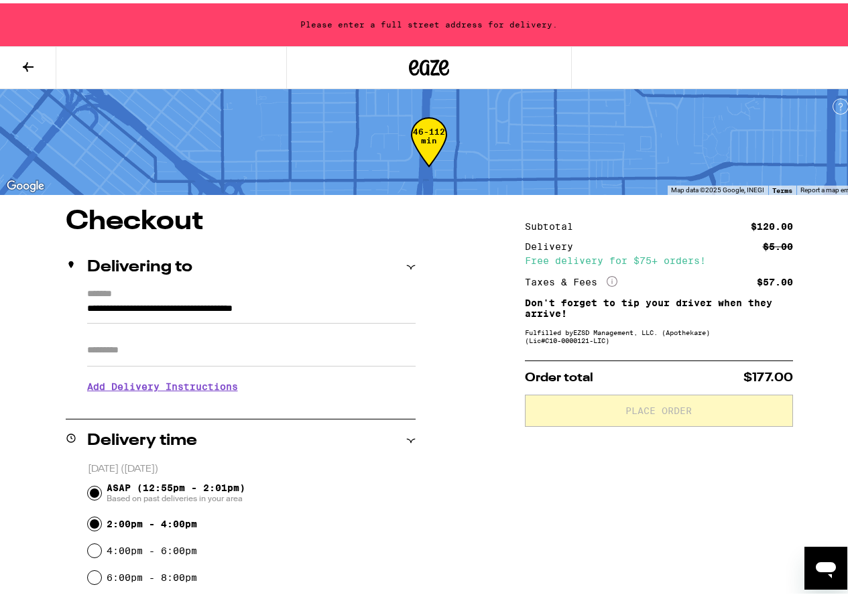
click at [91, 519] on input "2:00pm - 4:00pm" at bounding box center [94, 520] width 13 height 13
radio input "true"
click at [190, 386] on h3 "Add Delivery Instructions" at bounding box center [251, 383] width 328 height 31
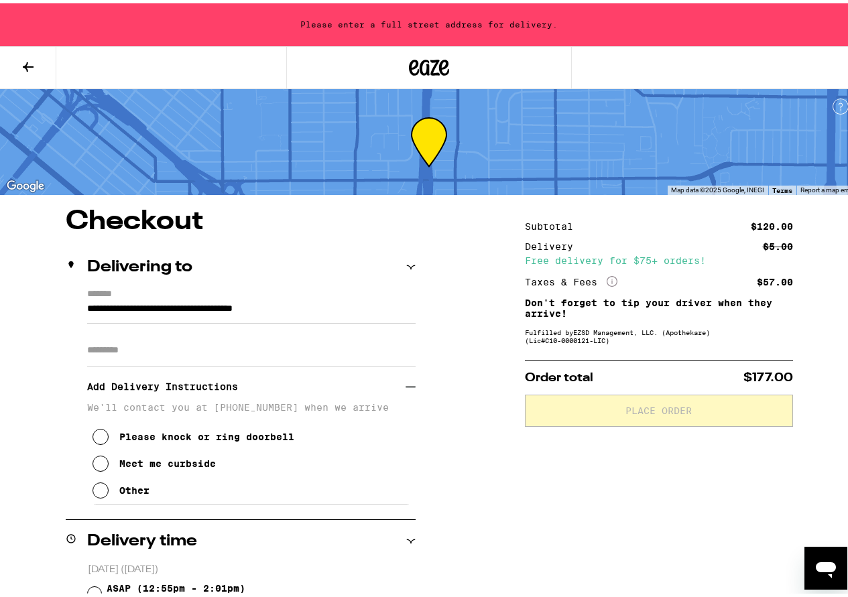
click at [109, 492] on button "Other" at bounding box center [120, 487] width 57 height 27
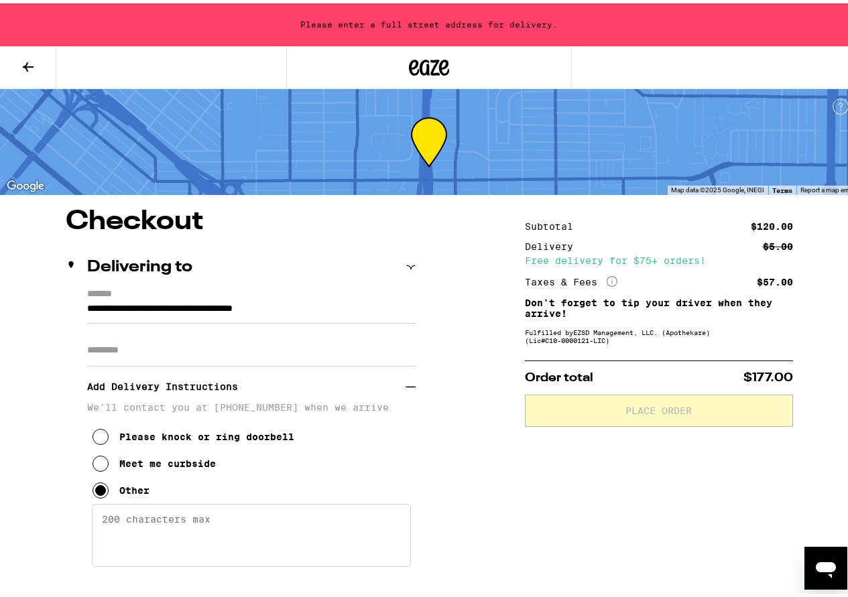
click at [144, 521] on textarea "Enter any other delivery instructions you want driver to know" at bounding box center [251, 531] width 319 height 63
click at [180, 348] on input "Apt/Suite" at bounding box center [251, 347] width 328 height 32
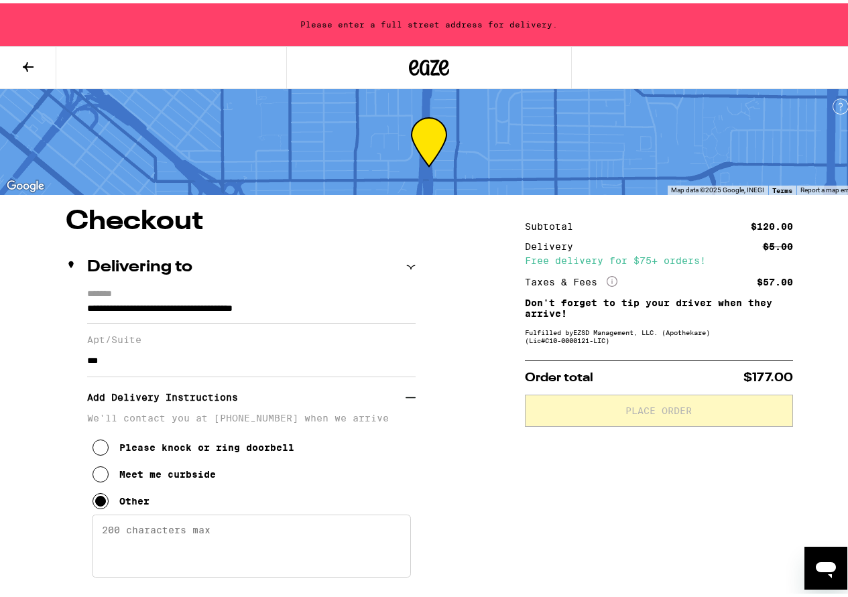
type input "***"
click at [160, 537] on textarea "Enter any other delivery instructions you want driver to know" at bounding box center [251, 542] width 319 height 63
click at [301, 535] on textarea "My Apartment is very Difficult to" at bounding box center [251, 542] width 319 height 63
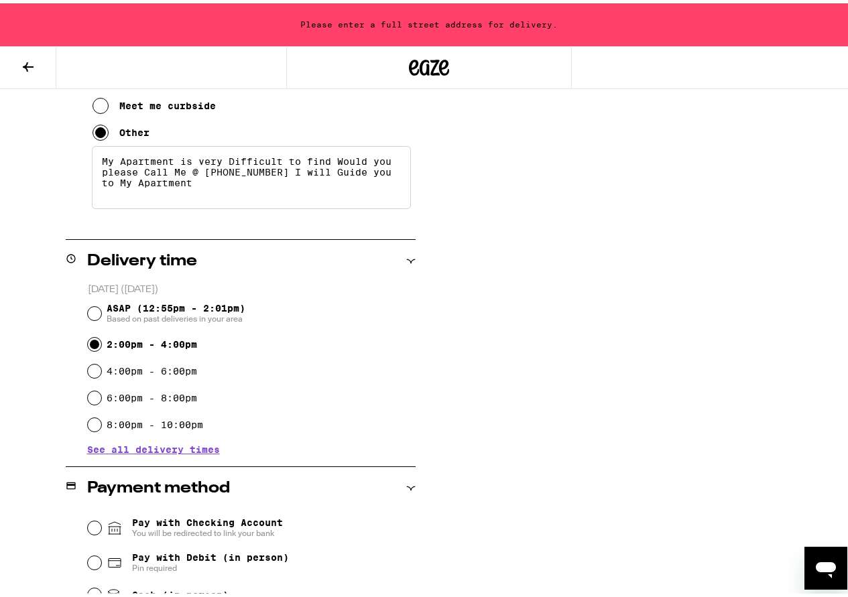
scroll to position [389, 0]
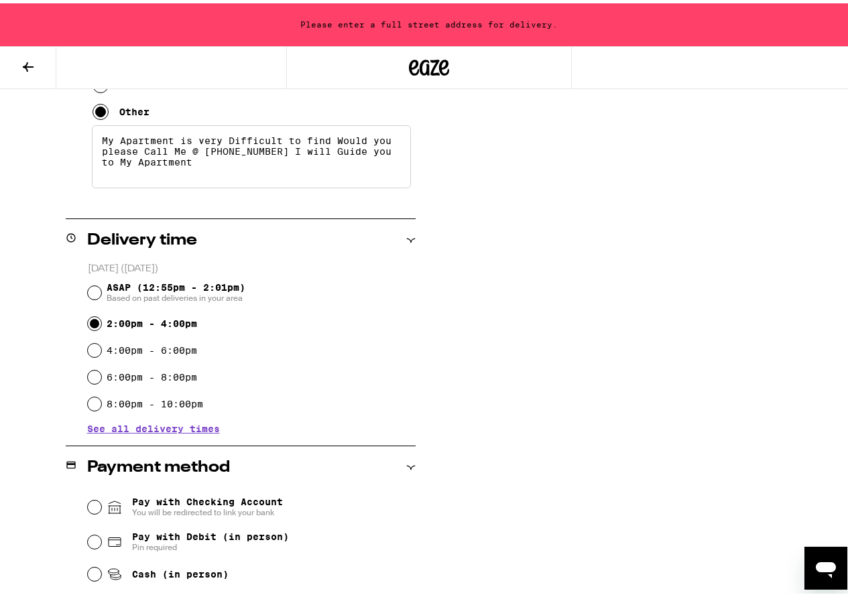
type textarea "My Apartment is very Difficult to find Would you please Call Me @ [PHONE_NUMBER…"
click at [92, 571] on div "Cash (in person)" at bounding box center [252, 570] width 328 height 29
click at [92, 572] on input "Cash (in person)" at bounding box center [94, 570] width 13 height 13
radio input "true"
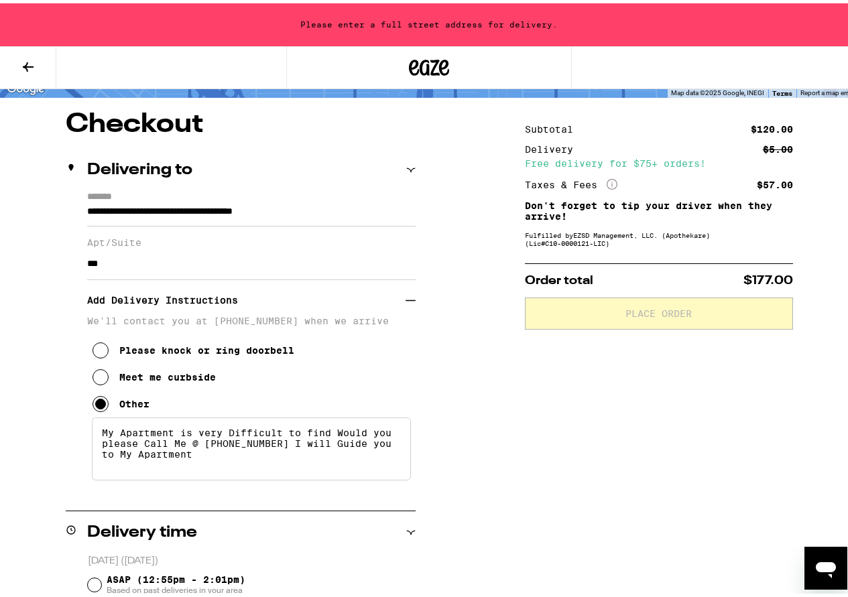
scroll to position [0, 0]
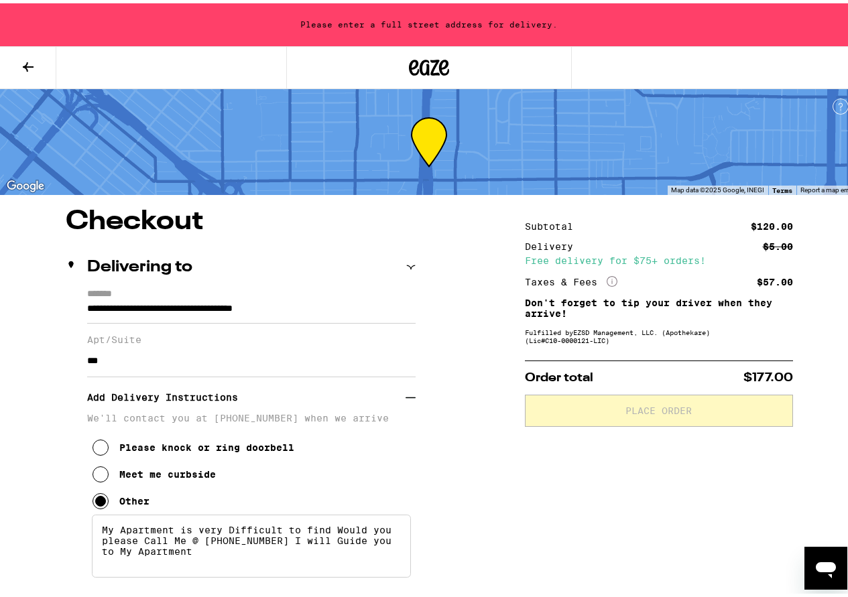
click at [290, 419] on p "We'll contact you at [PHONE_NUMBER] when we arrive" at bounding box center [251, 414] width 328 height 11
drag, startPoint x: 295, startPoint y: 417, endPoint x: 249, endPoint y: 415, distance: 46.9
click at [249, 415] on p "We'll contact you at [PHONE_NUMBER] when we arrive" at bounding box center [251, 414] width 328 height 11
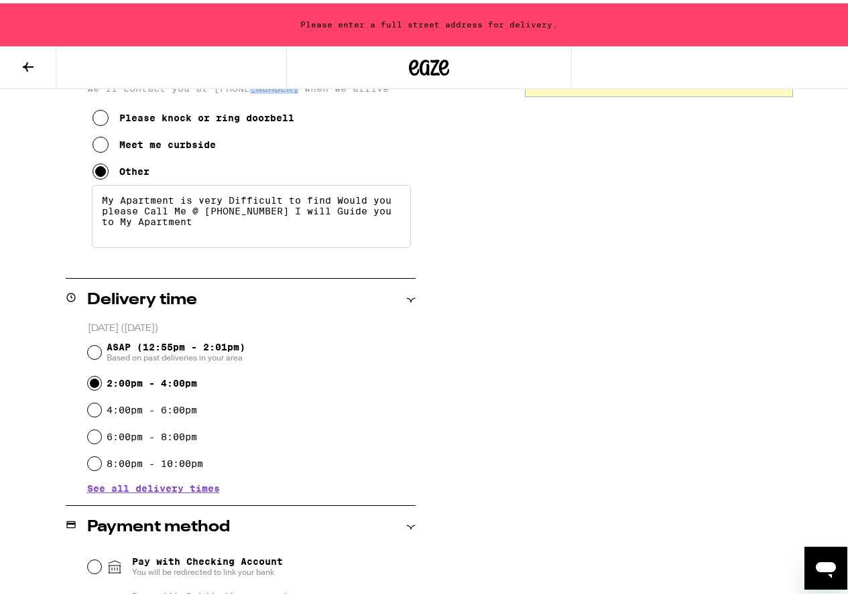
scroll to position [267, 0]
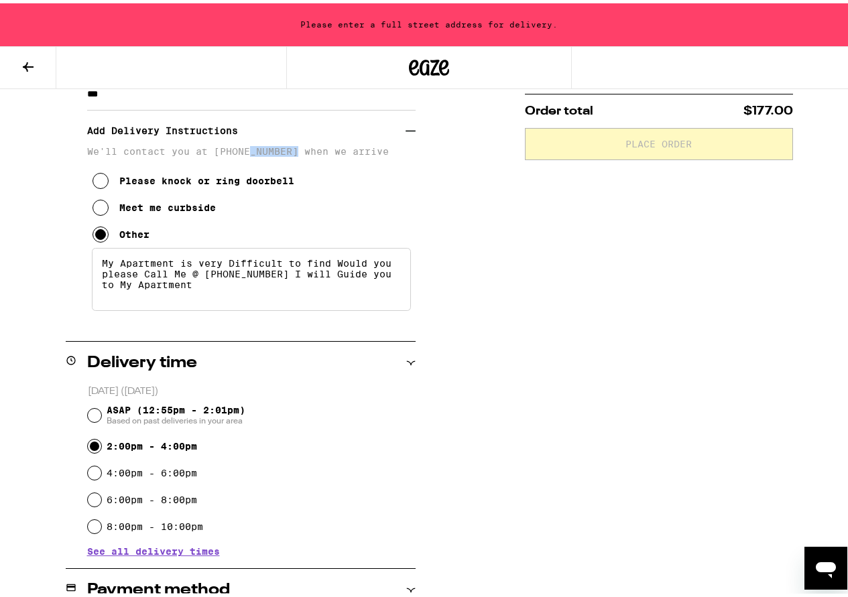
click at [293, 153] on p "We'll contact you at [PHONE_NUMBER] when we arrive" at bounding box center [251, 148] width 328 height 11
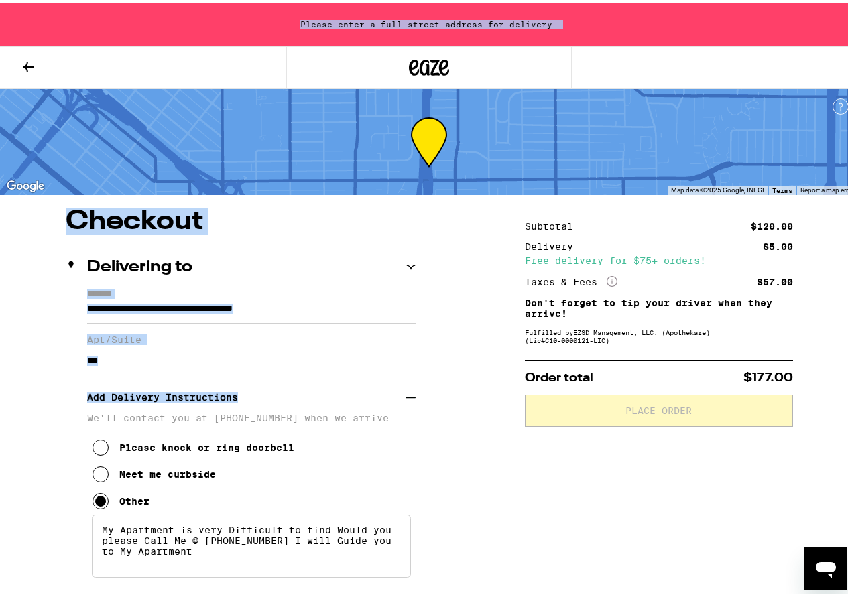
drag, startPoint x: 273, startPoint y: 27, endPoint x: 294, endPoint y: -58, distance: 88.4
click at [294, 0] on html "**********" at bounding box center [429, 540] width 858 height 1081
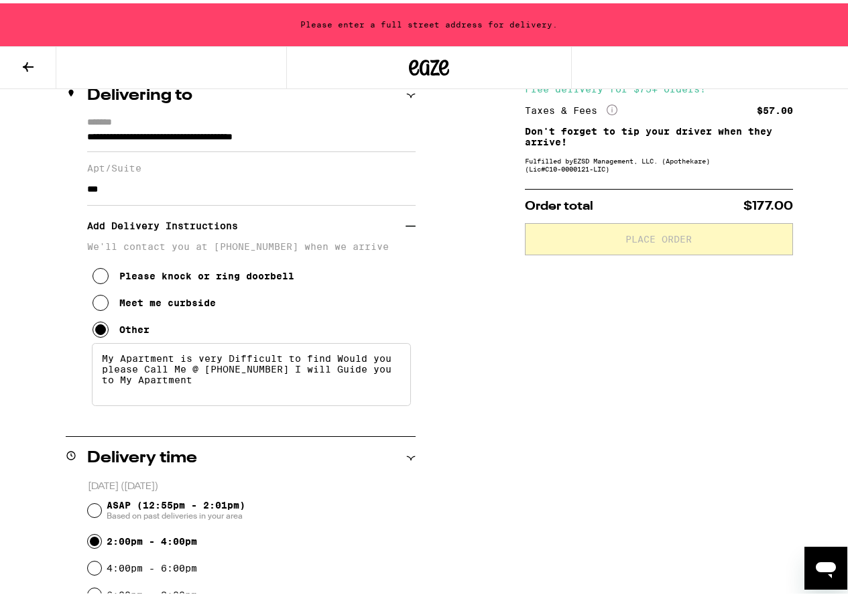
scroll to position [184, 0]
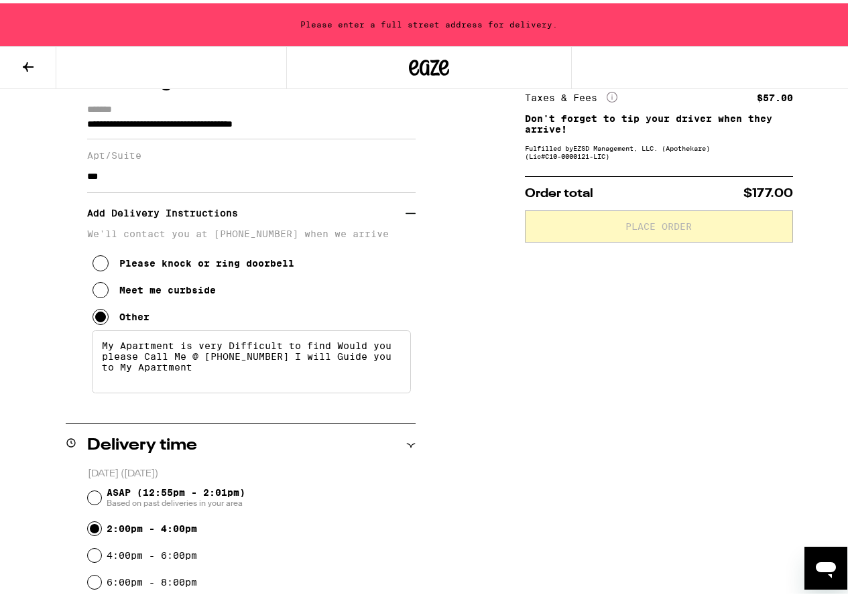
drag, startPoint x: 185, startPoint y: 488, endPoint x: 0, endPoint y: 414, distance: 199.1
drag, startPoint x: 0, startPoint y: 414, endPoint x: 787, endPoint y: 342, distance: 790.5
click at [844, 379] on div "**********" at bounding box center [429, 459] width 858 height 876
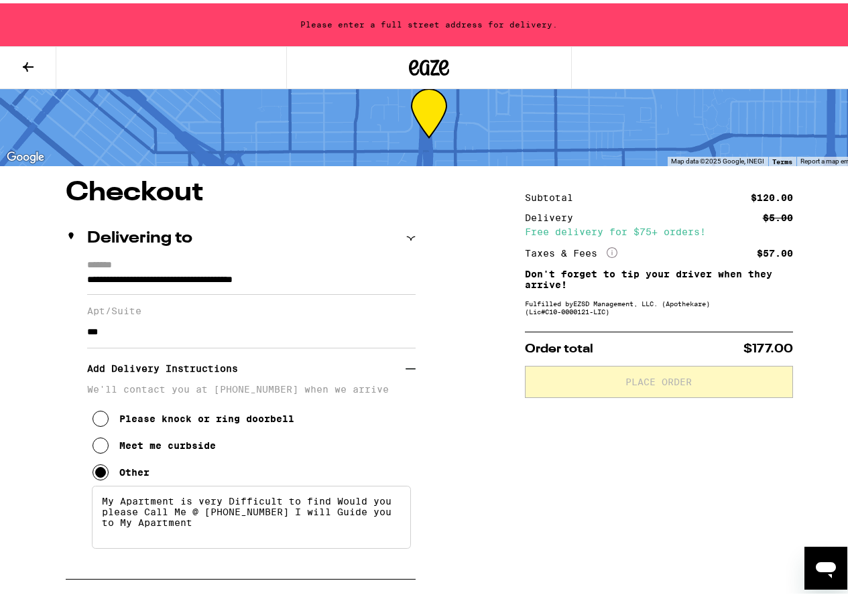
scroll to position [24, 0]
